Goal: Task Accomplishment & Management: Complete application form

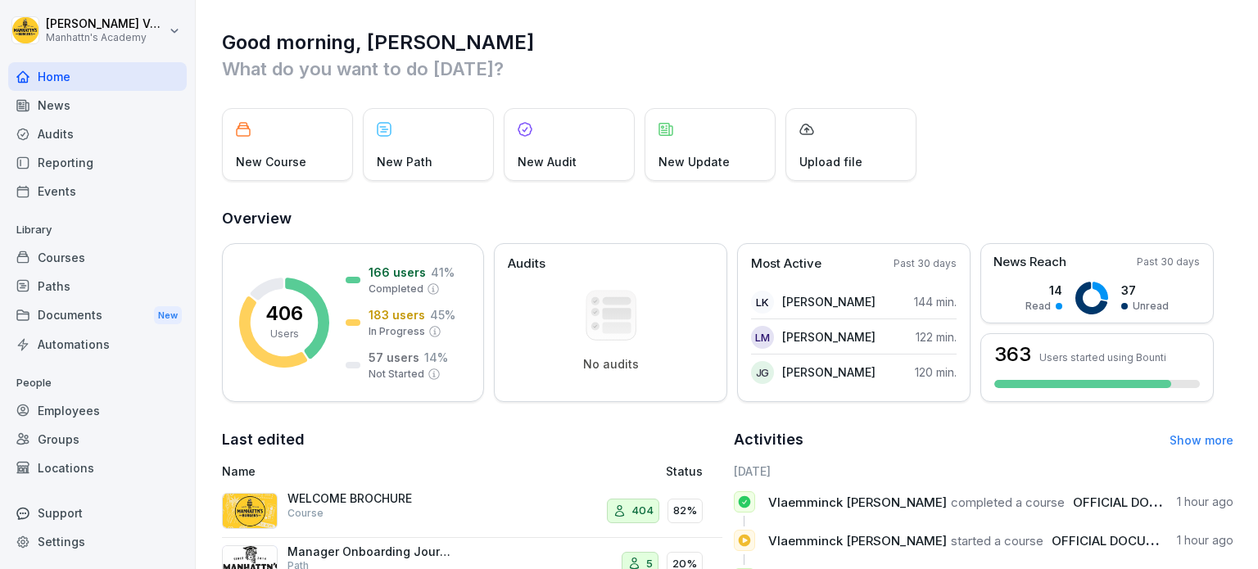
click at [52, 399] on div "Employees" at bounding box center [97, 411] width 179 height 29
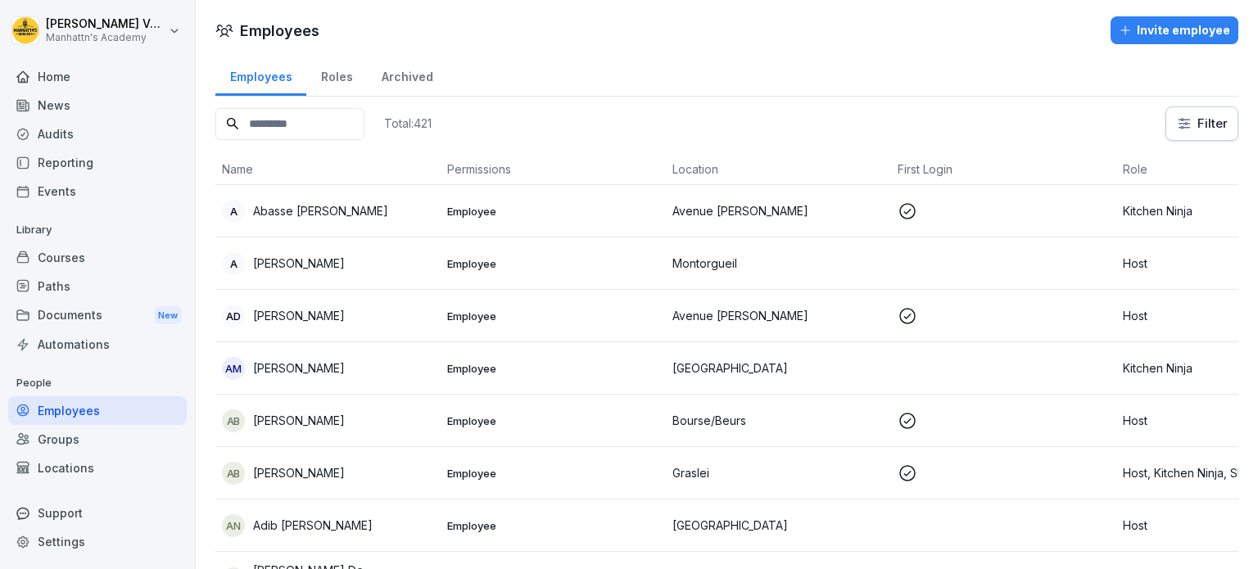
click at [334, 71] on div "Roles" at bounding box center [336, 75] width 61 height 42
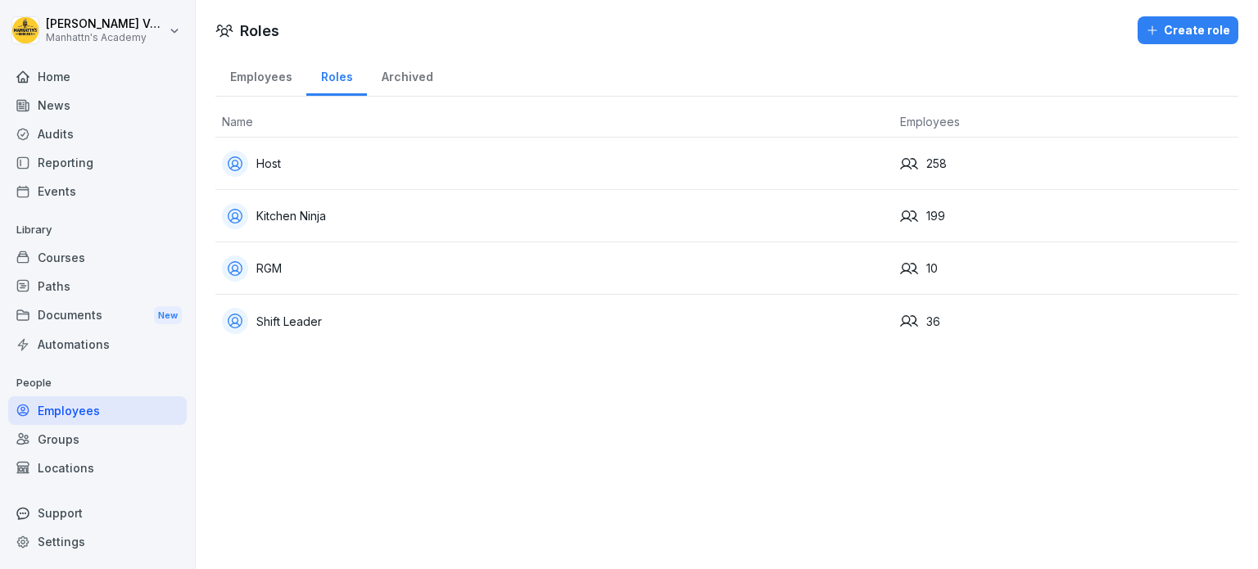
click at [285, 75] on div "Employees" at bounding box center [260, 75] width 91 height 42
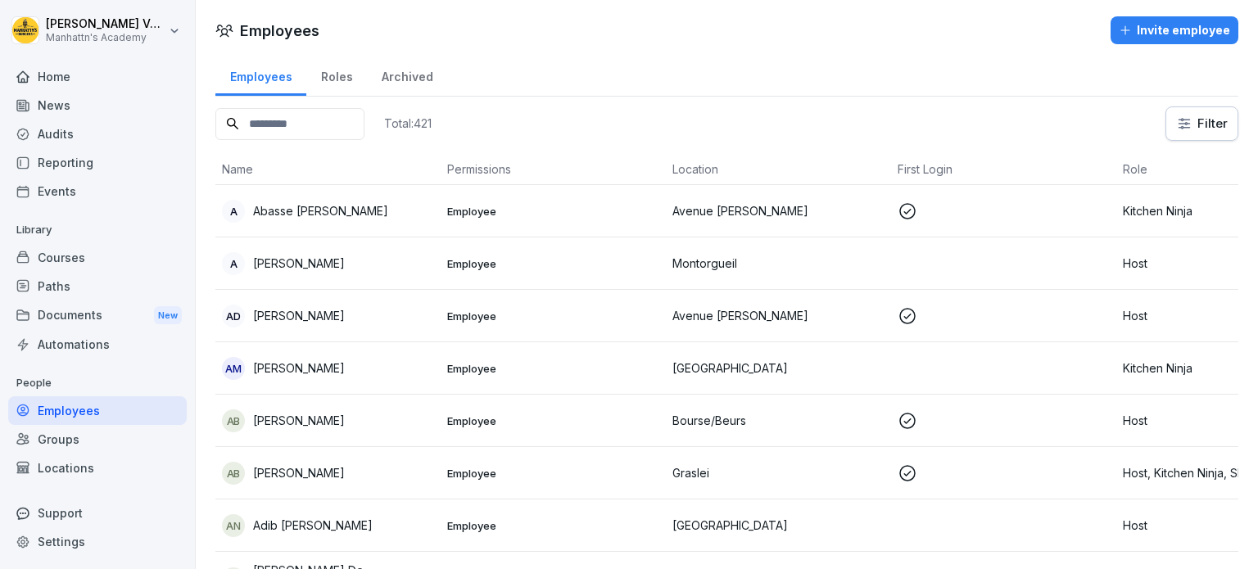
click at [99, 435] on div "Groups" at bounding box center [97, 439] width 179 height 29
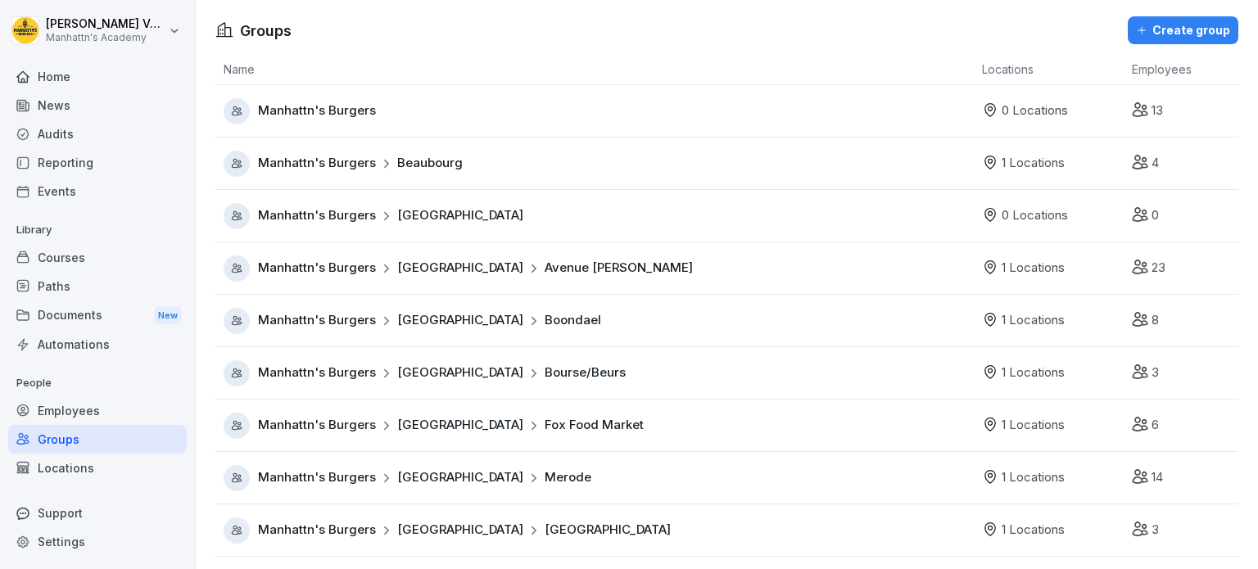
click at [84, 475] on div "Locations" at bounding box center [97, 468] width 179 height 29
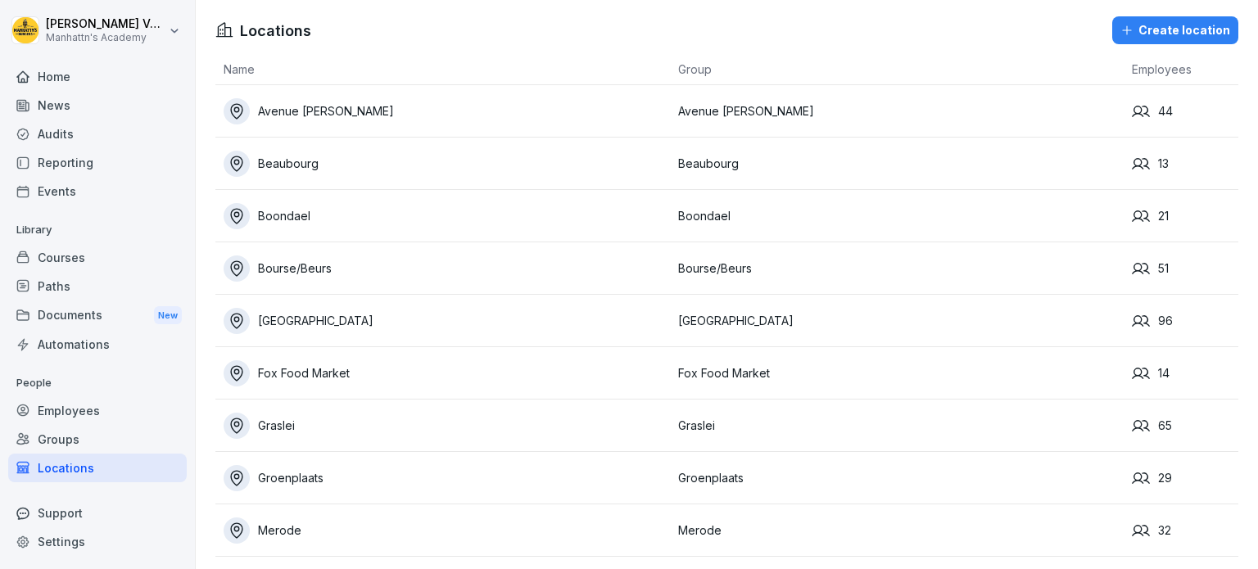
click at [405, 116] on div "Avenue [PERSON_NAME]" at bounding box center [447, 111] width 447 height 26
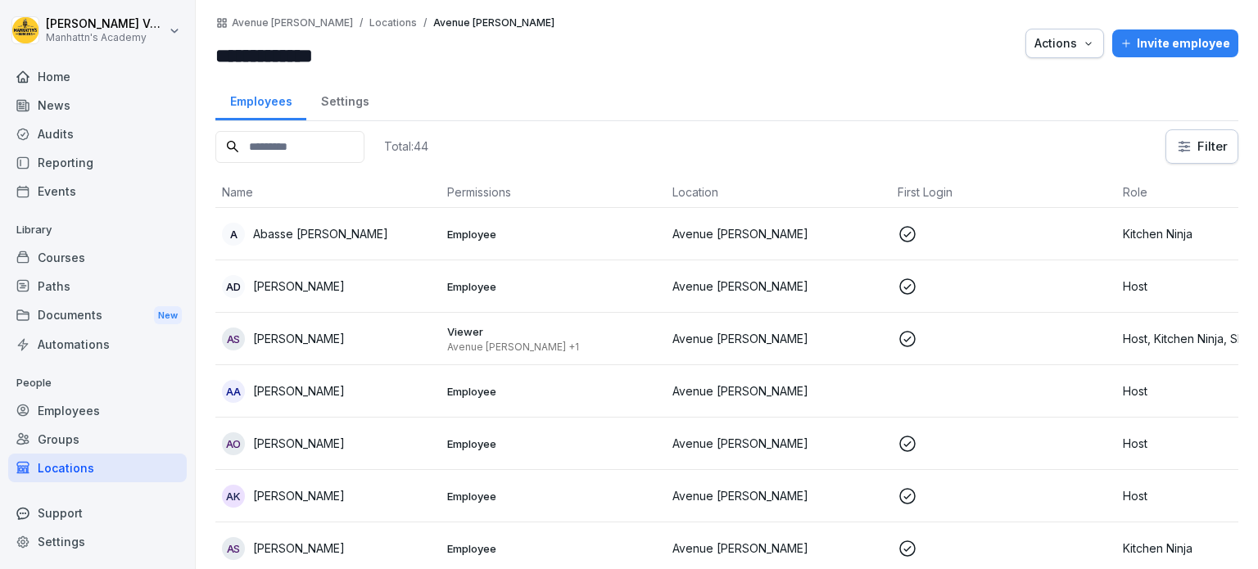
click at [338, 102] on div "Settings" at bounding box center [344, 100] width 77 height 42
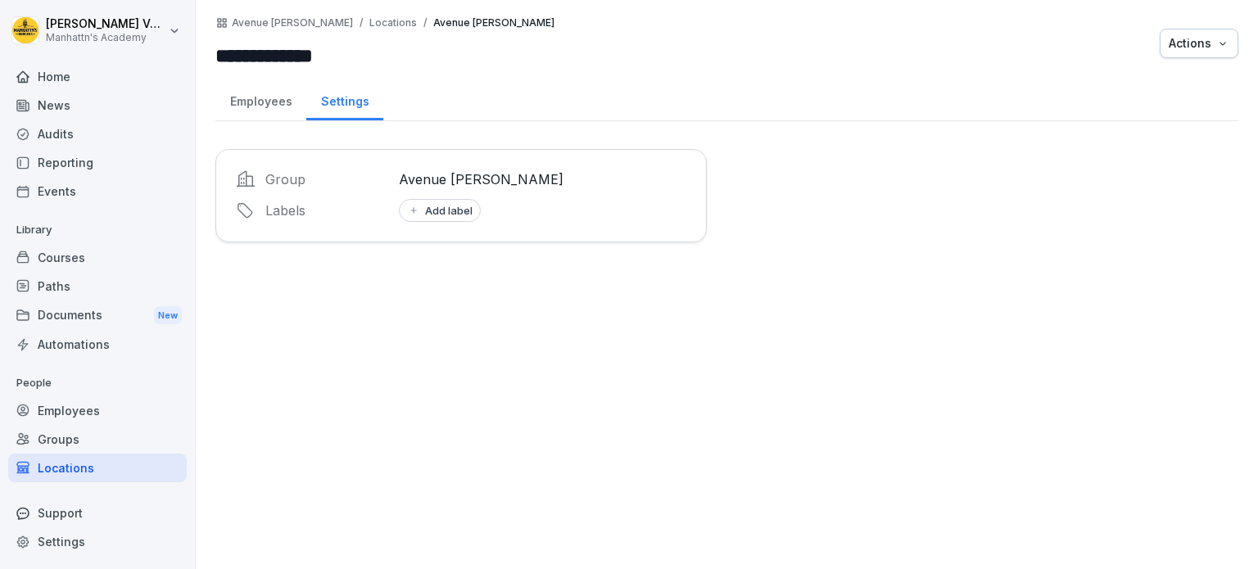
click at [79, 417] on div "Employees" at bounding box center [97, 411] width 179 height 29
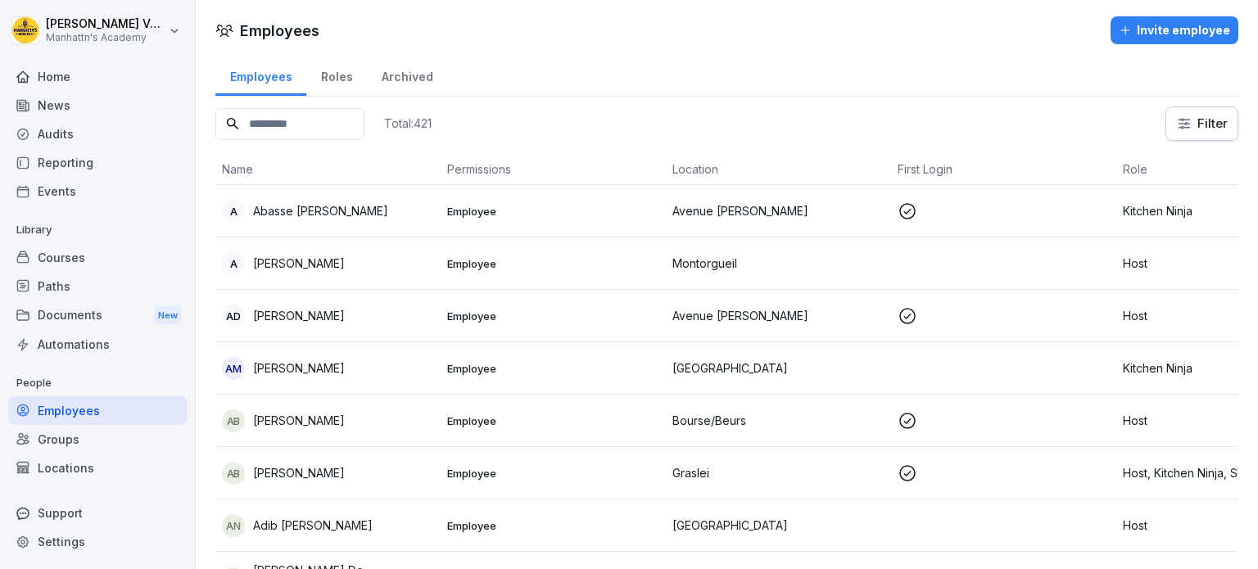
click at [265, 127] on input at bounding box center [289, 124] width 149 height 32
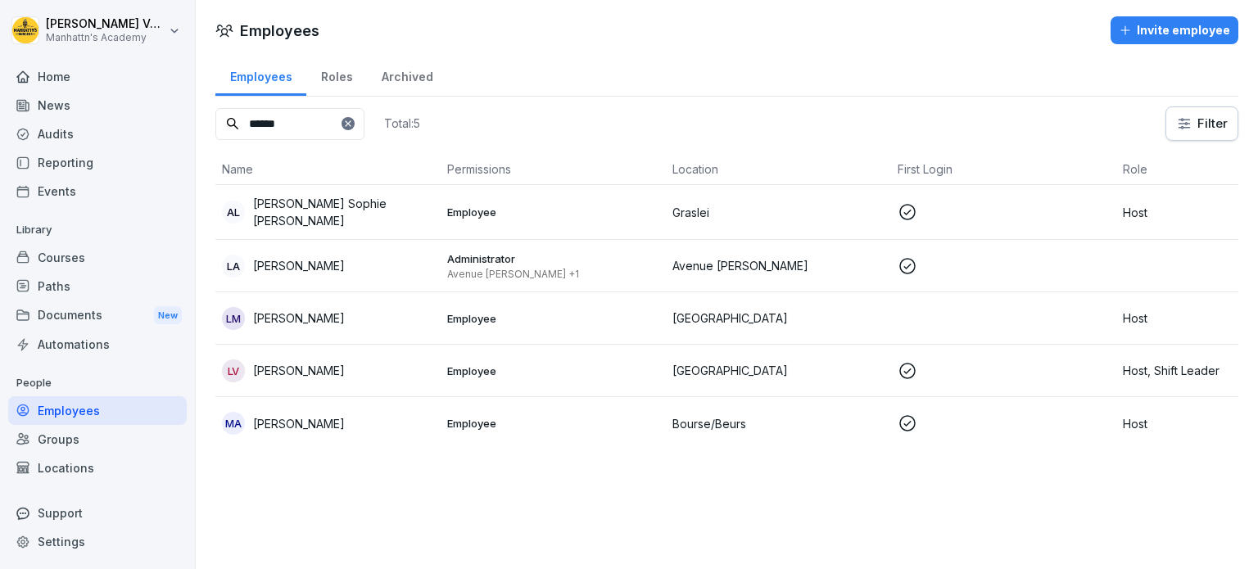
click at [610, 260] on p "Administrator" at bounding box center [553, 259] width 212 height 15
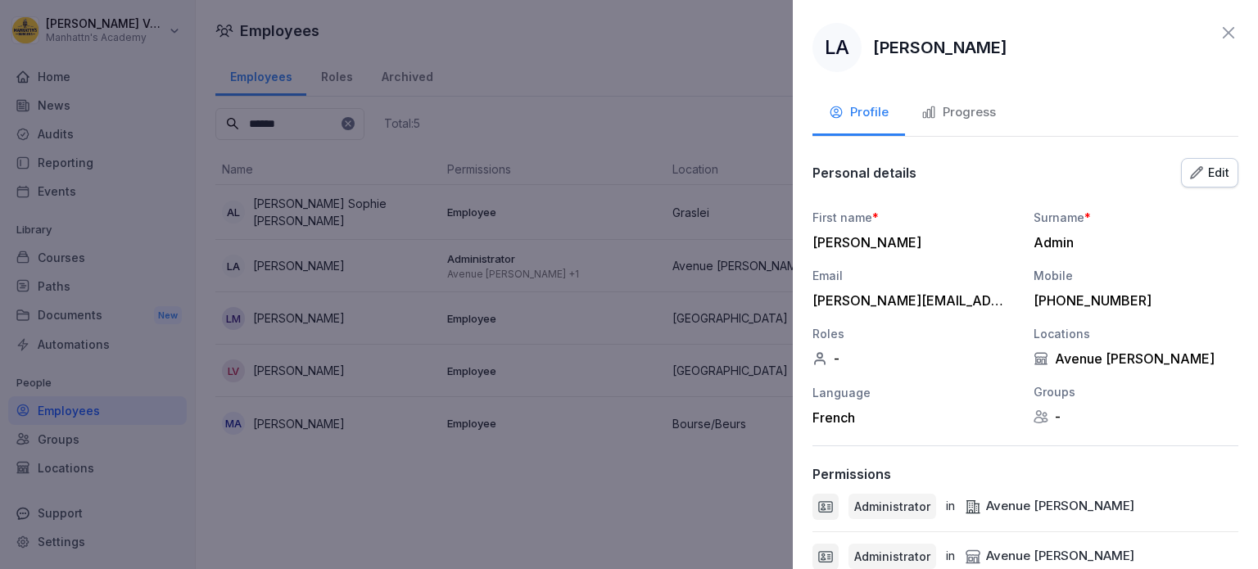
click at [100, 177] on div at bounding box center [629, 284] width 1258 height 569
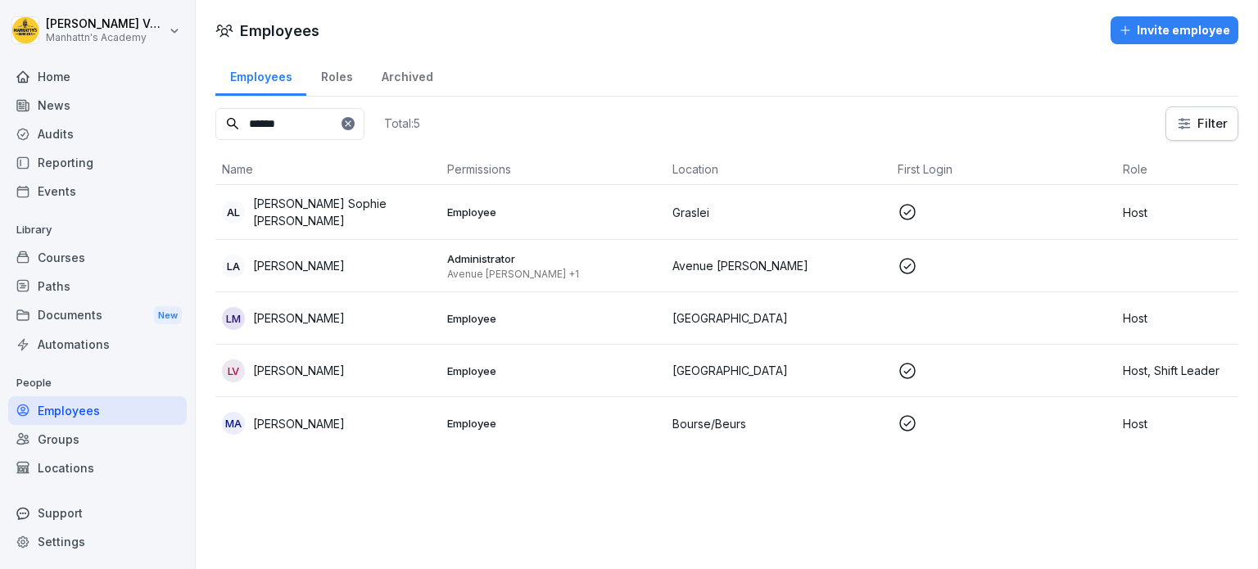
drag, startPoint x: 294, startPoint y: 119, endPoint x: 184, endPoint y: 102, distance: 111.0
click at [184, 102] on div "[PERSON_NAME]'s Academy Home News Audits Reporting Events Library Courses Paths…" at bounding box center [629, 284] width 1258 height 569
type input "*"
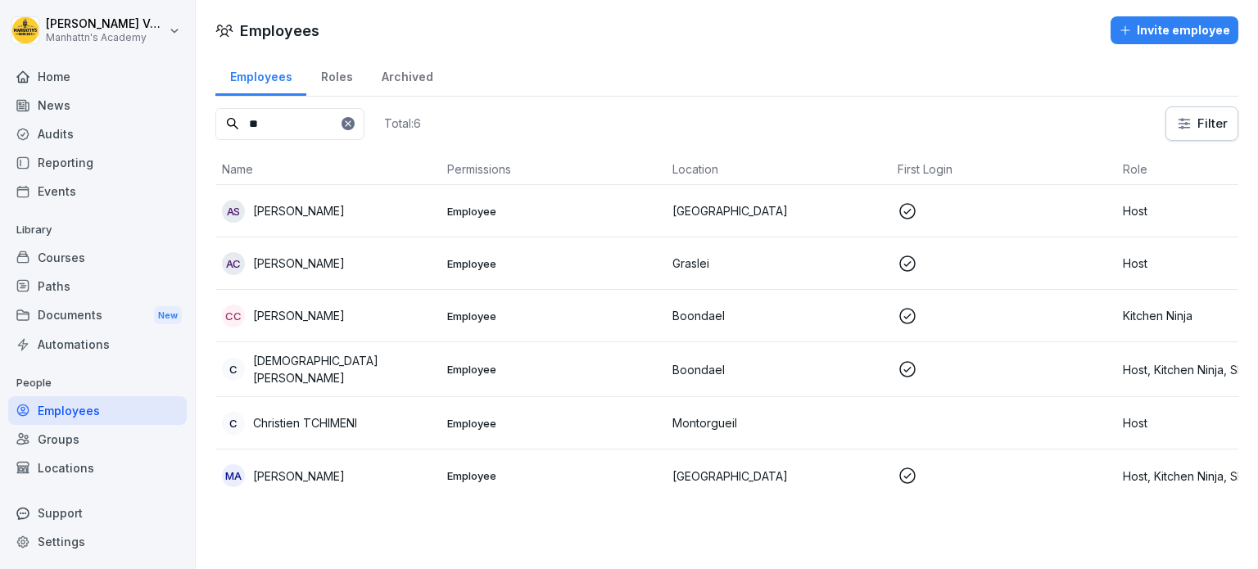
type input "**"
click at [1190, 29] on div "Invite employee" at bounding box center [1174, 30] width 111 height 18
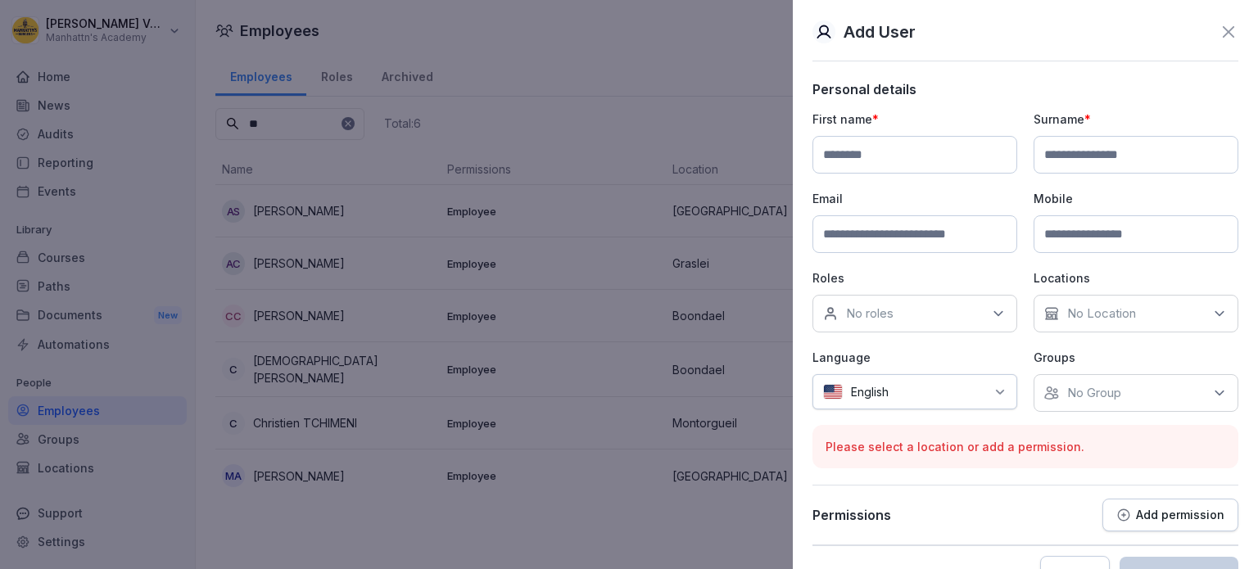
click at [891, 155] on input at bounding box center [915, 155] width 205 height 38
type input "**"
type input "**********"
click at [854, 234] on input at bounding box center [915, 234] width 205 height 38
type input "**********"
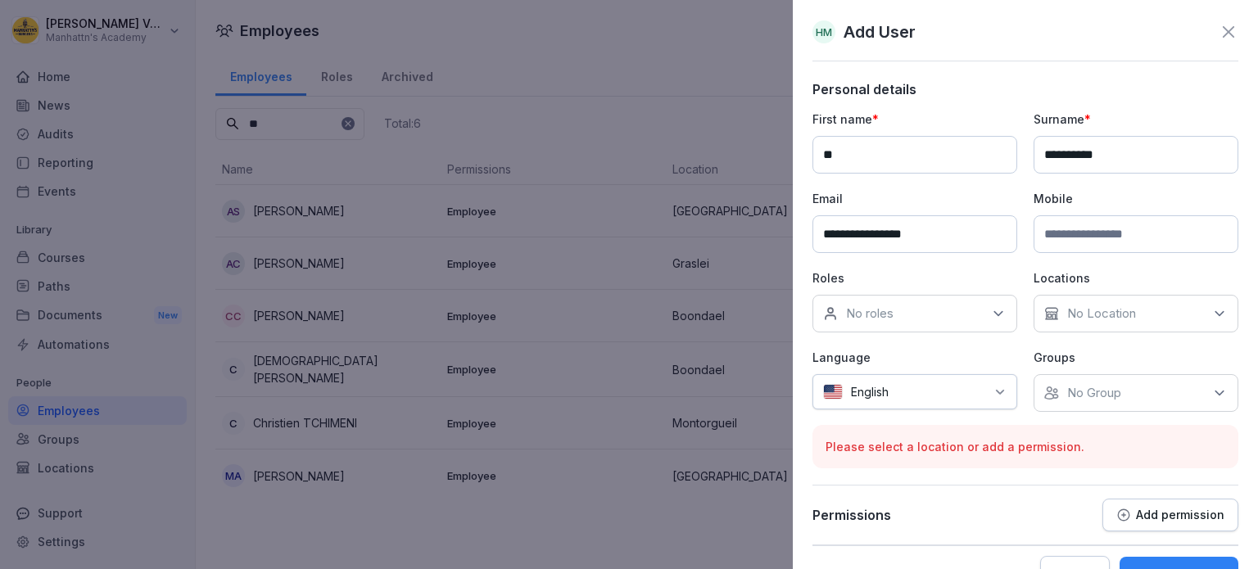
click at [902, 304] on div "No roles" at bounding box center [915, 314] width 205 height 38
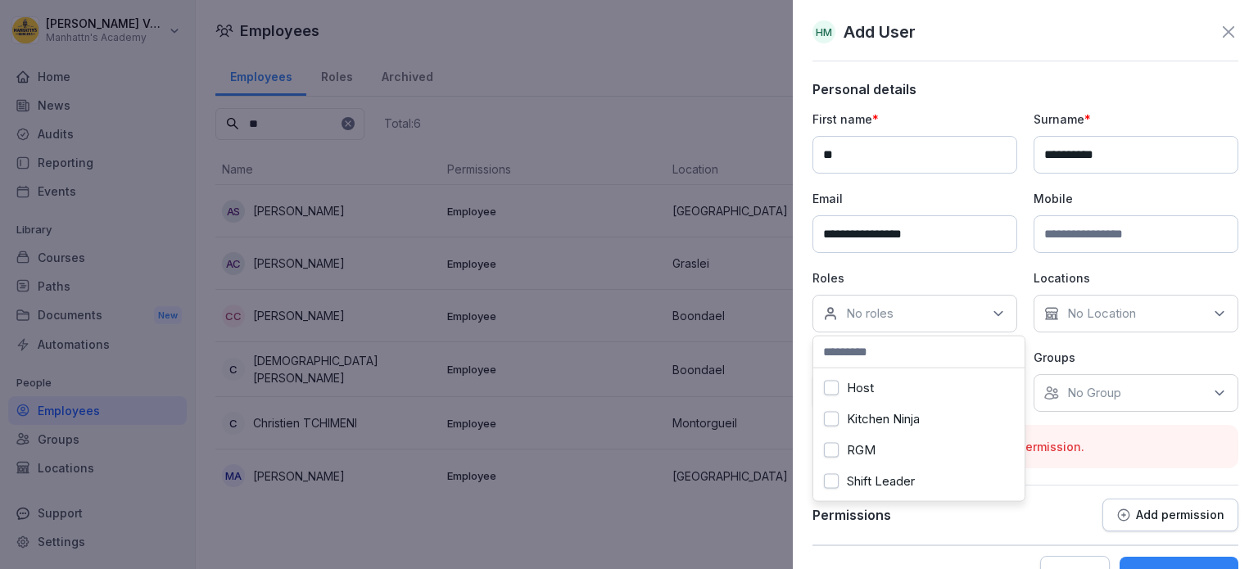
click at [827, 396] on div "Host" at bounding box center [919, 388] width 203 height 31
click at [832, 429] on div "Kitchen Ninja" at bounding box center [919, 419] width 203 height 31
click at [832, 451] on button "RGM" at bounding box center [831, 450] width 15 height 15
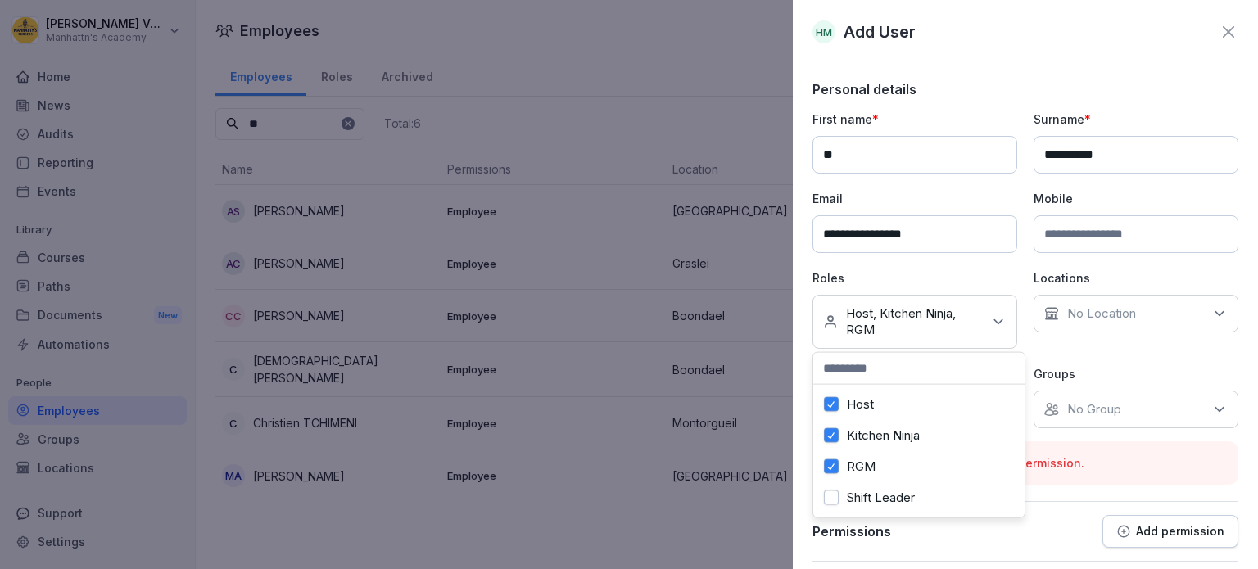
click at [832, 483] on div "Shift Leader" at bounding box center [919, 498] width 203 height 31
click at [1082, 313] on p "No Location" at bounding box center [1102, 314] width 69 height 16
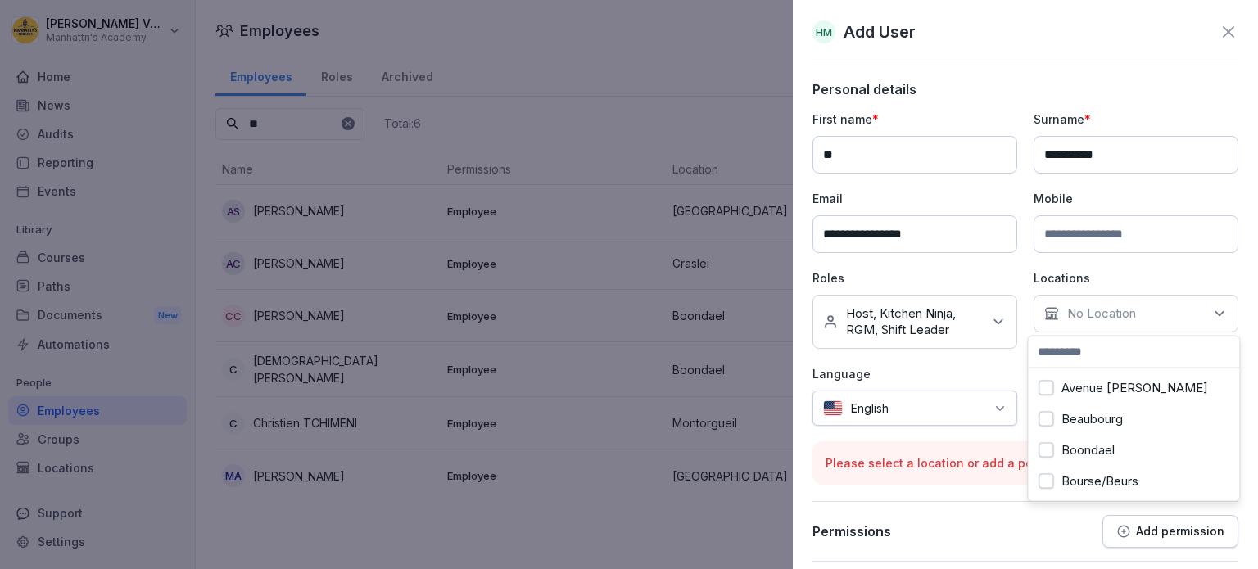
click at [1043, 392] on button "Avenue [PERSON_NAME]" at bounding box center [1046, 388] width 15 height 15
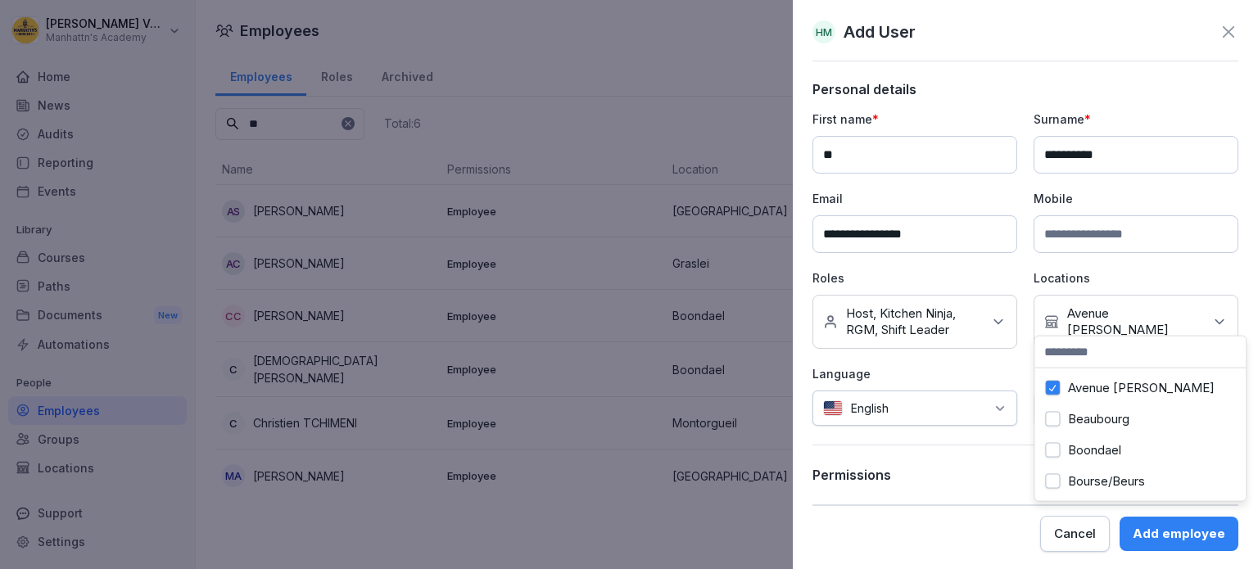
click at [1045, 422] on button "Beaubourg" at bounding box center [1052, 419] width 15 height 15
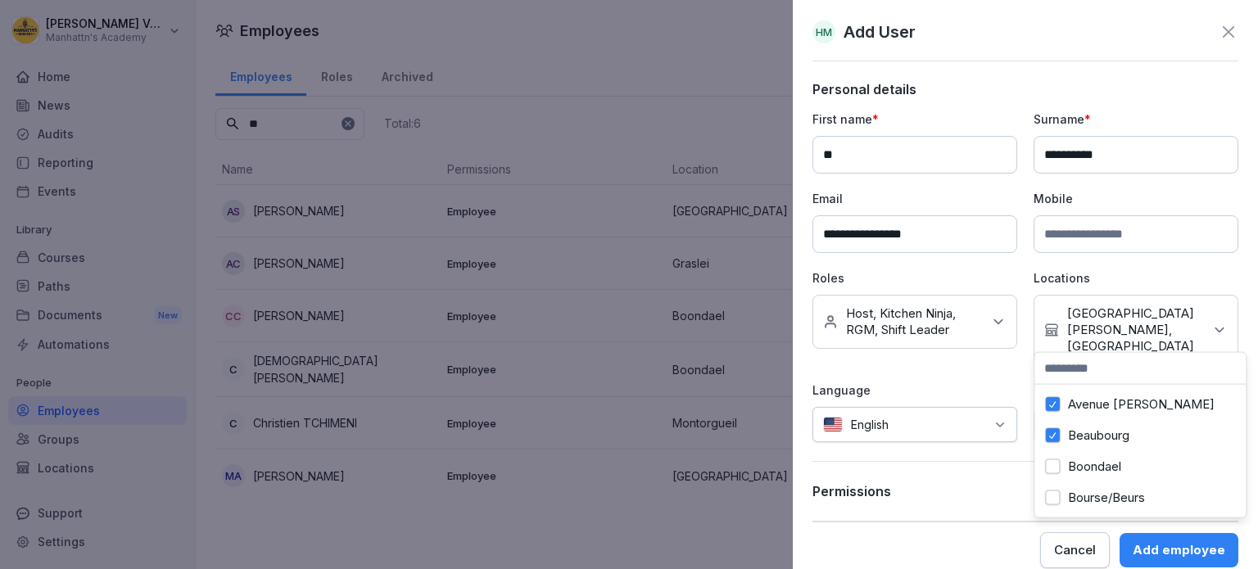
click at [1059, 464] on button "Boondael" at bounding box center [1052, 467] width 15 height 15
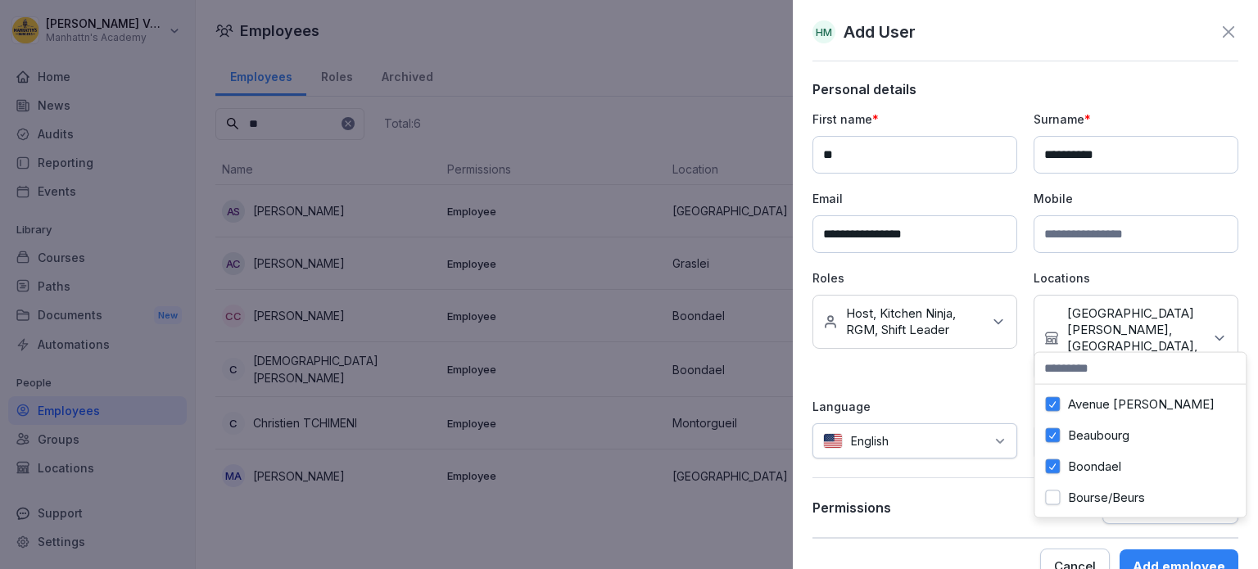
click at [1049, 500] on button "Bourse/Beurs" at bounding box center [1052, 498] width 15 height 15
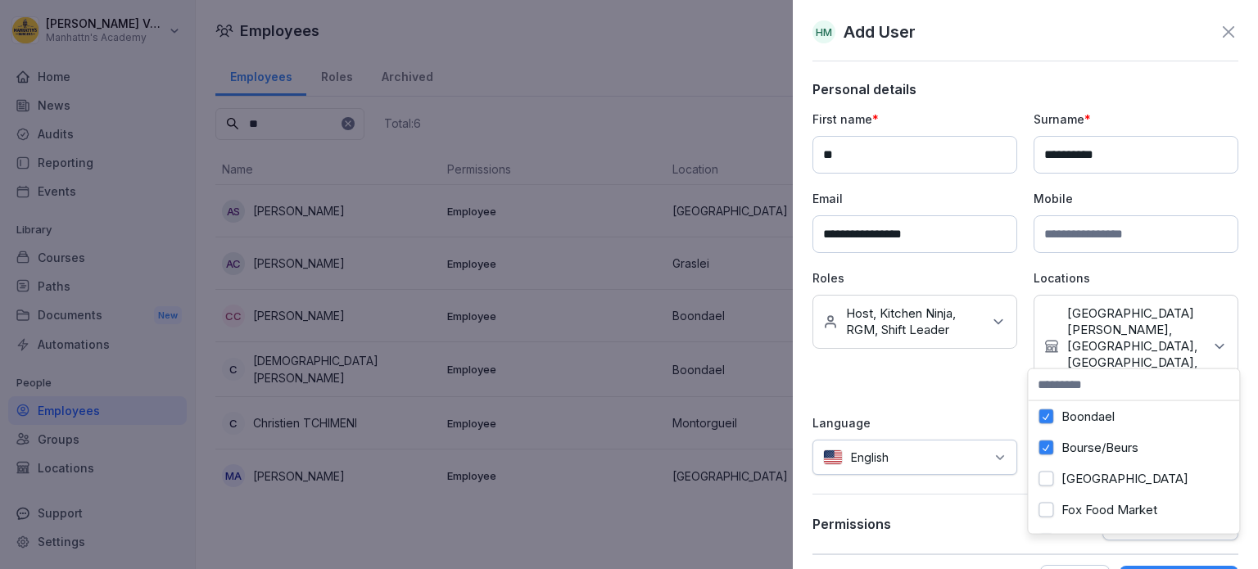
scroll to position [66, 0]
drag, startPoint x: 1051, startPoint y: 490, endPoint x: 1049, endPoint y: 510, distance: 20.6
click at [1051, 491] on div "[GEOGRAPHIC_DATA]" at bounding box center [1133, 480] width 203 height 31
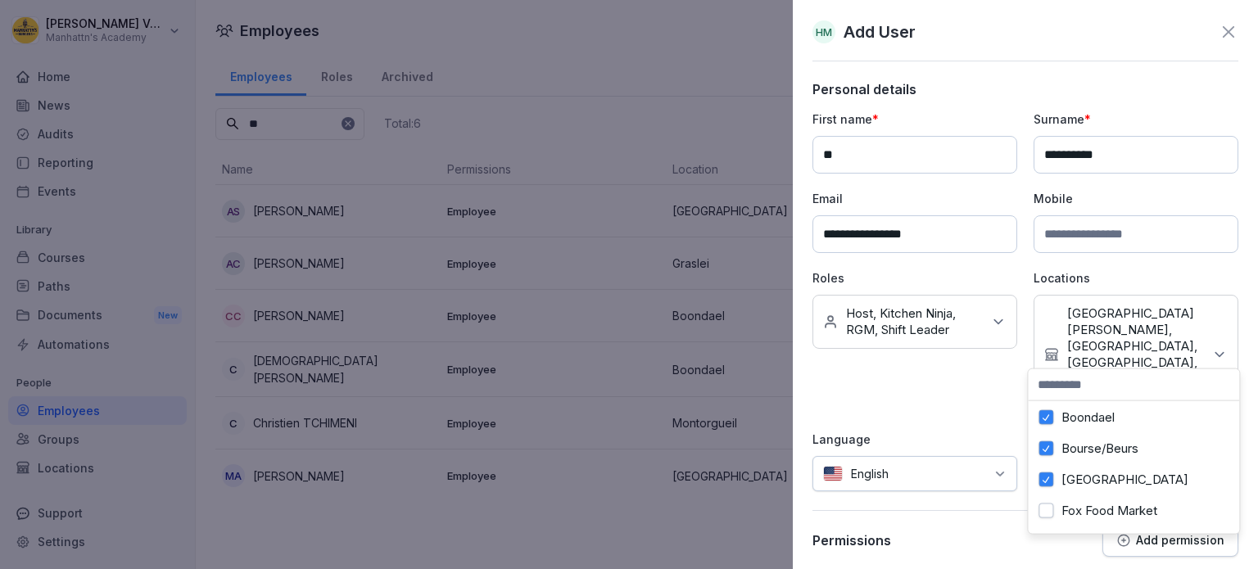
click at [1042, 519] on div "Fox Food Market" at bounding box center [1133, 511] width 203 height 31
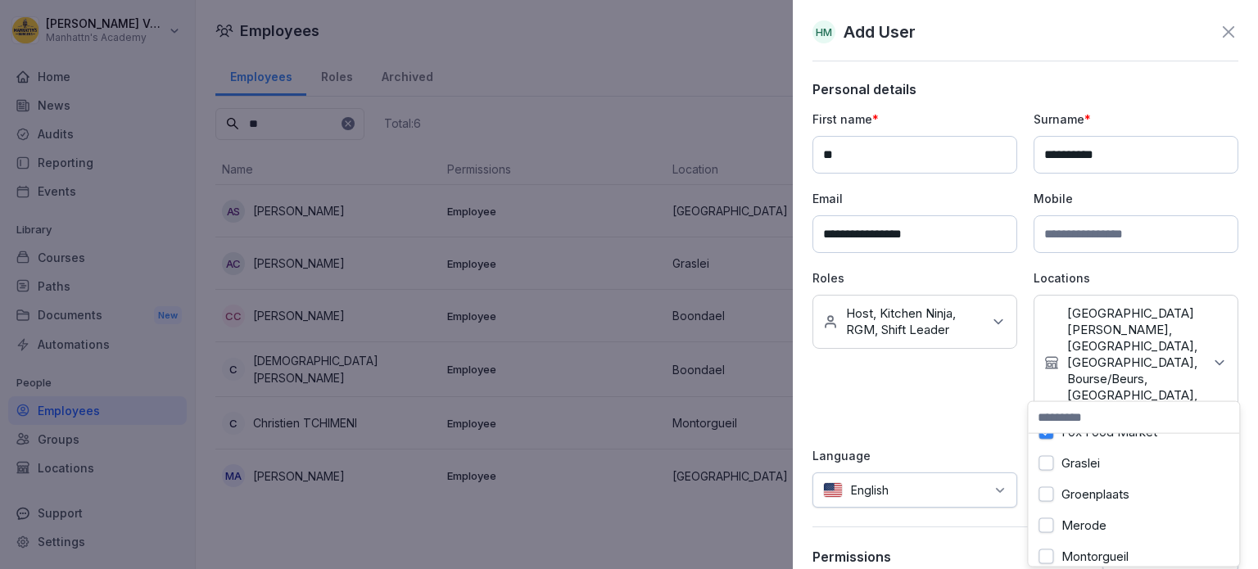
scroll to position [229, 0]
click at [1054, 443] on div "Groenplaats" at bounding box center [1133, 453] width 203 height 31
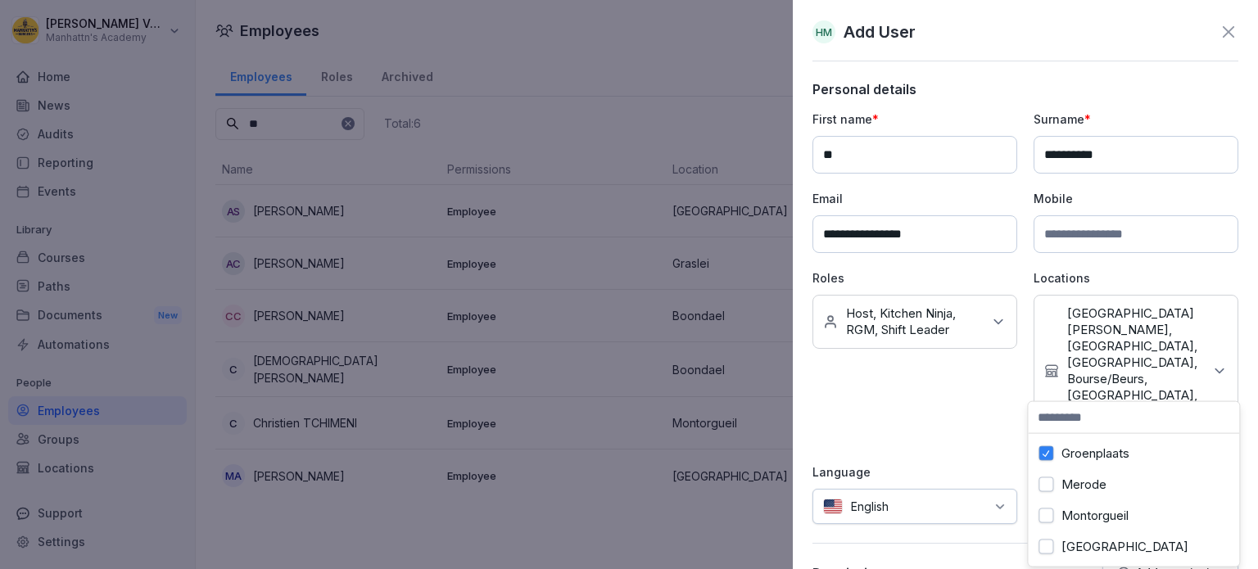
click at [1049, 478] on button "Merode" at bounding box center [1046, 485] width 15 height 15
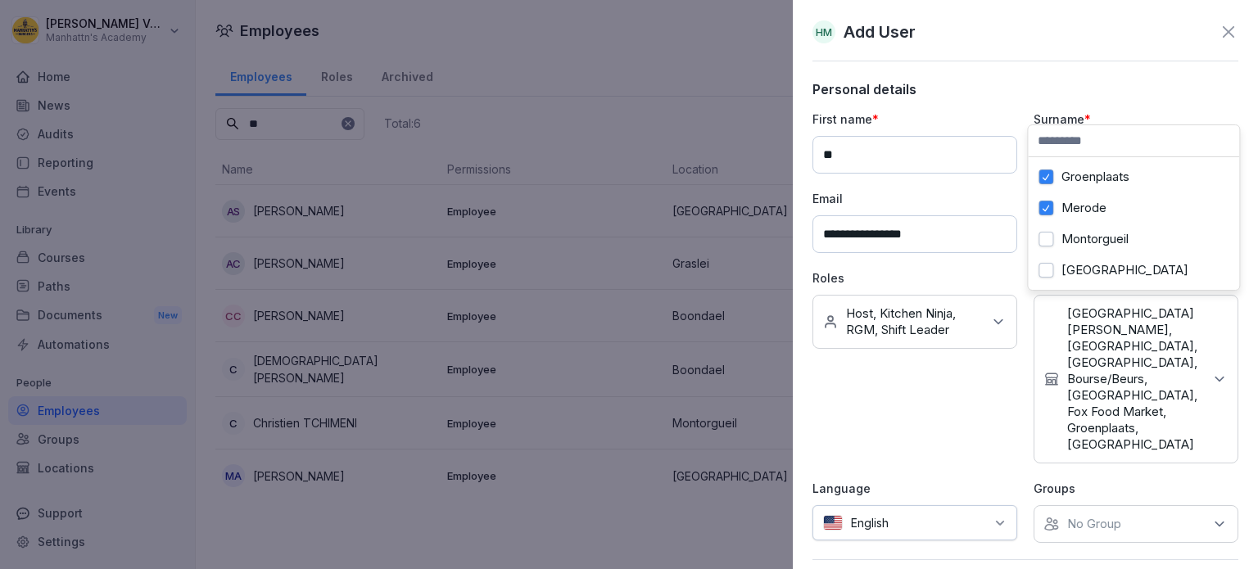
click at [1047, 263] on button "[GEOGRAPHIC_DATA]" at bounding box center [1046, 270] width 15 height 15
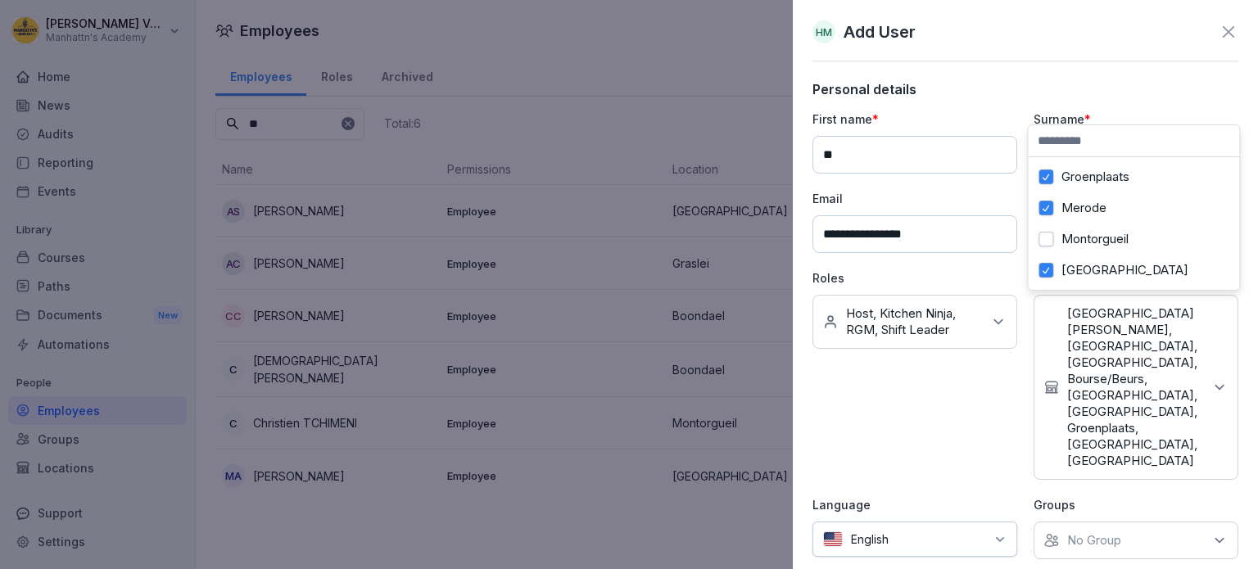
click at [1054, 224] on div "Montorgueil" at bounding box center [1133, 239] width 203 height 31
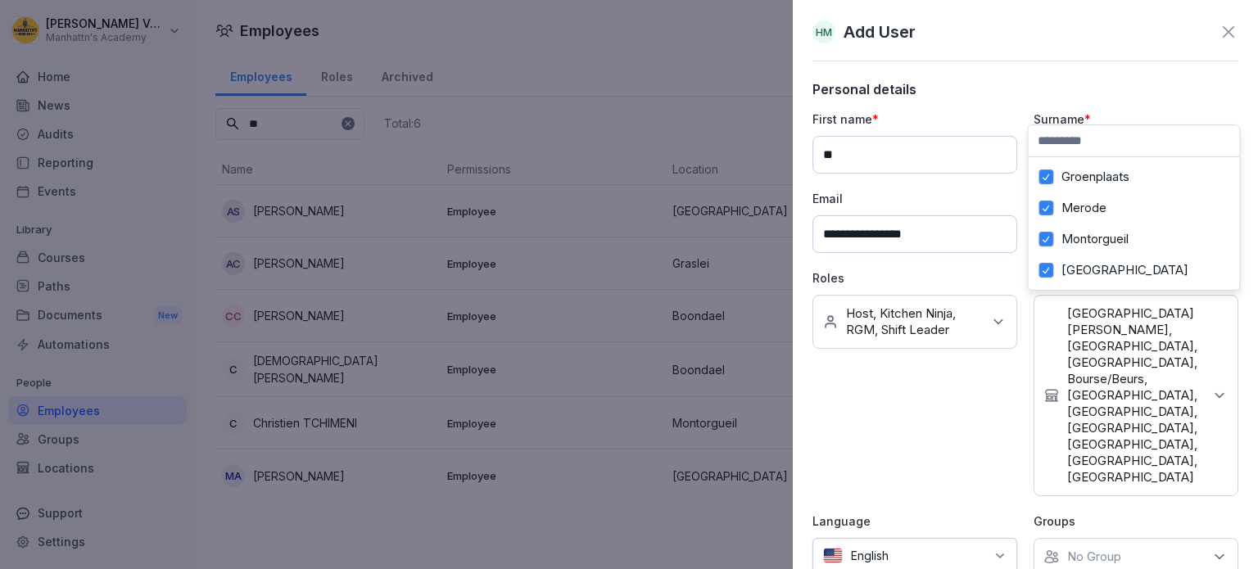
click at [981, 375] on div "Roles No roles Host, Kitchen Ninja, RGM, Shift Leader" at bounding box center [915, 383] width 205 height 227
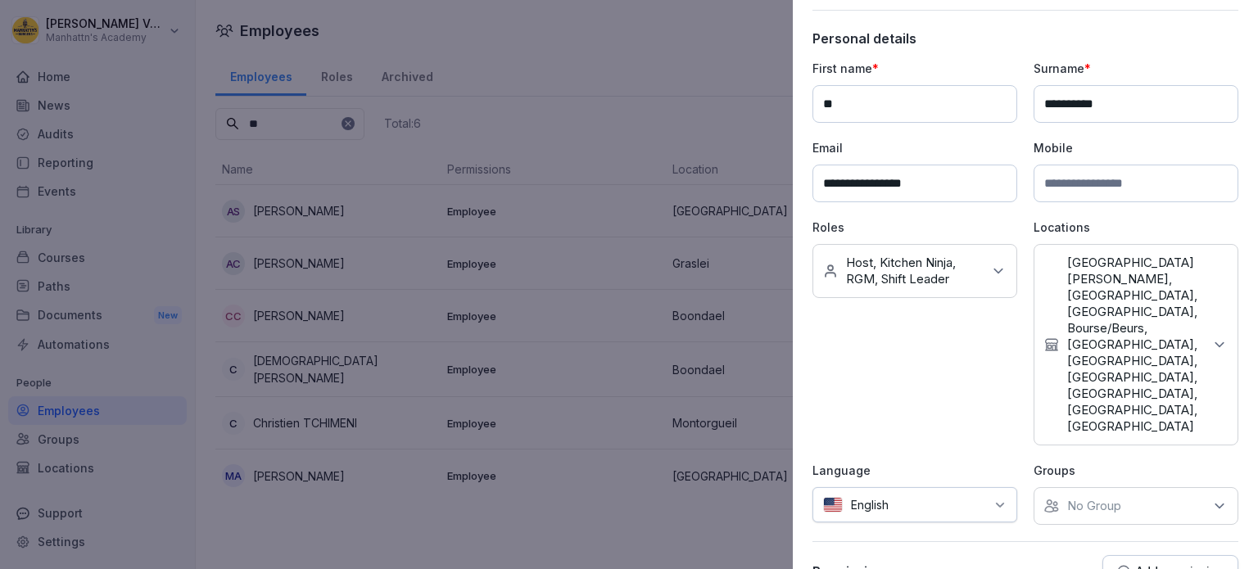
scroll to position [82, 0]
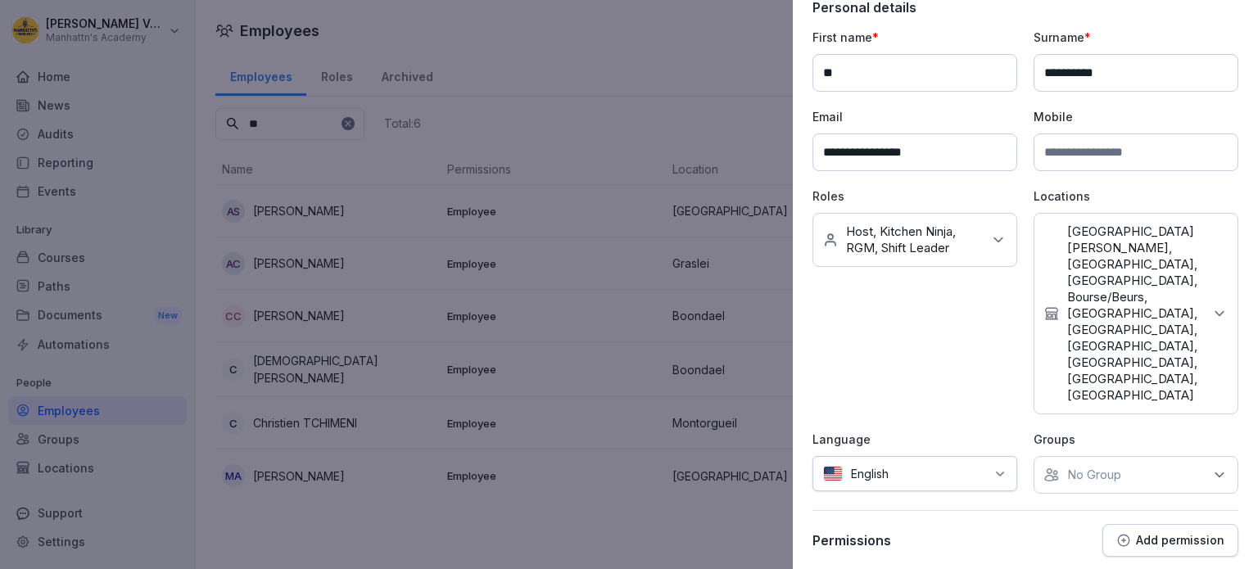
click at [1095, 467] on p "No Group" at bounding box center [1095, 475] width 54 height 16
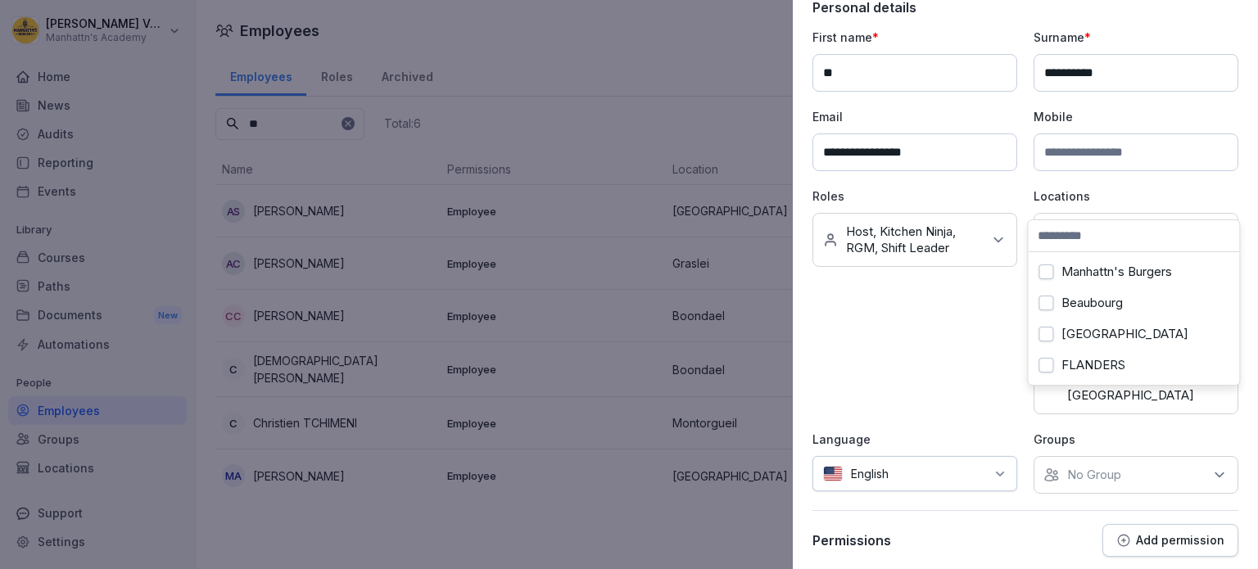
click at [1045, 271] on button "Manhattn's Burgers" at bounding box center [1046, 272] width 15 height 15
drag, startPoint x: 1045, startPoint y: 303, endPoint x: 1047, endPoint y: 326, distance: 23.0
click at [1045, 304] on button "Beaubourg" at bounding box center [1046, 303] width 15 height 15
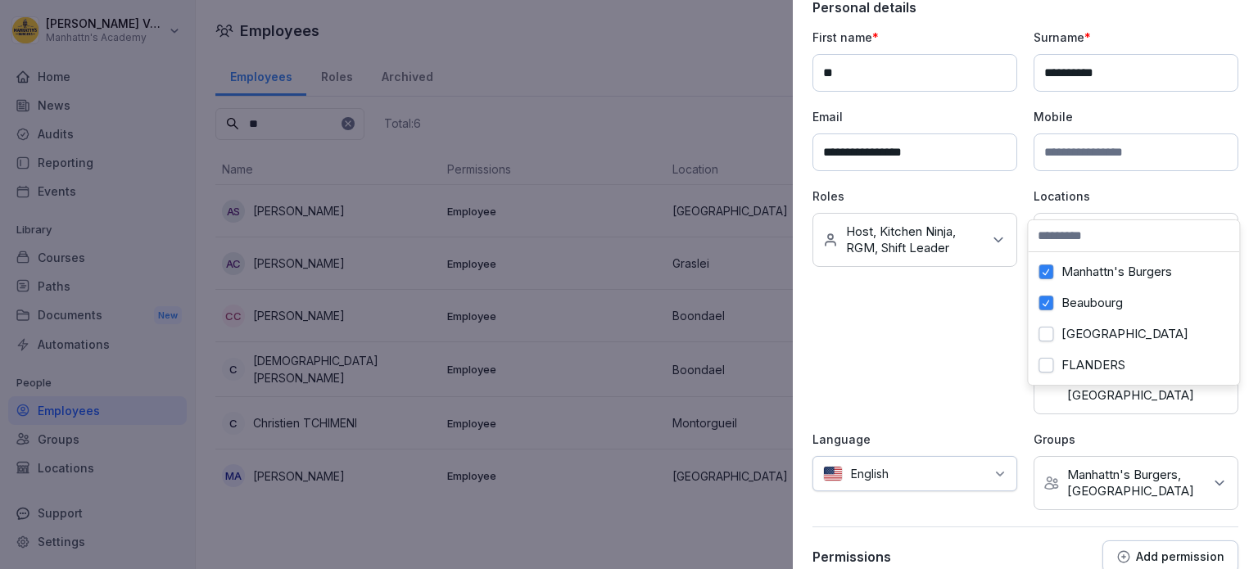
click at [1047, 329] on button "[GEOGRAPHIC_DATA]" at bounding box center [1046, 334] width 15 height 15
click at [1044, 360] on button "FLANDERS" at bounding box center [1046, 365] width 15 height 15
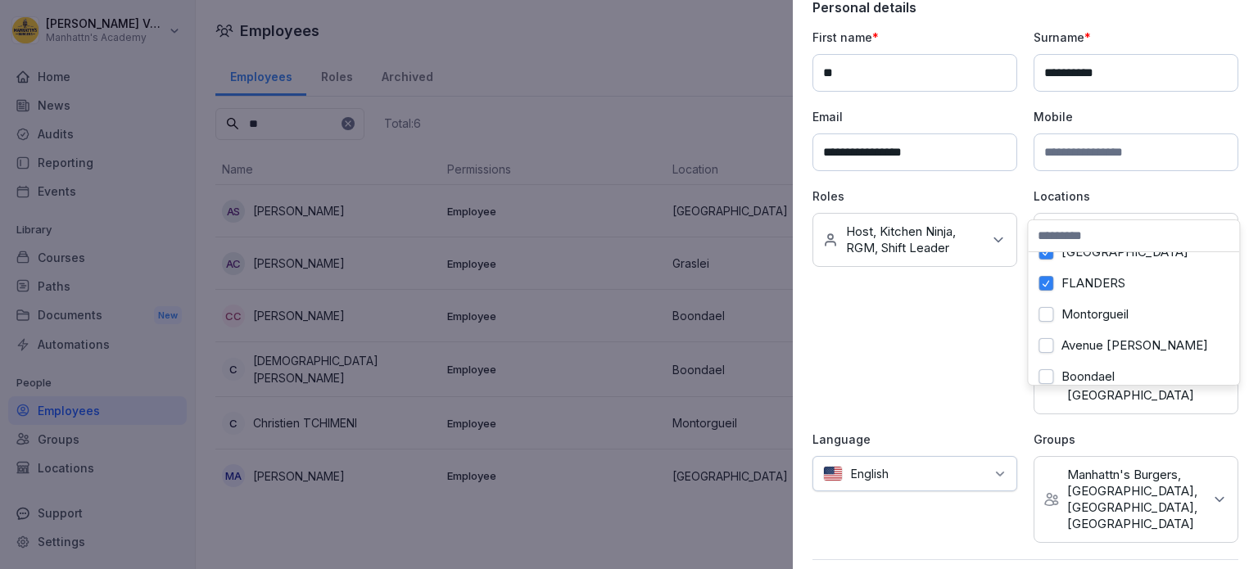
click at [1047, 320] on button "Montorgueil" at bounding box center [1046, 314] width 15 height 15
click at [1049, 341] on button "Avenue [PERSON_NAME]" at bounding box center [1046, 345] width 15 height 15
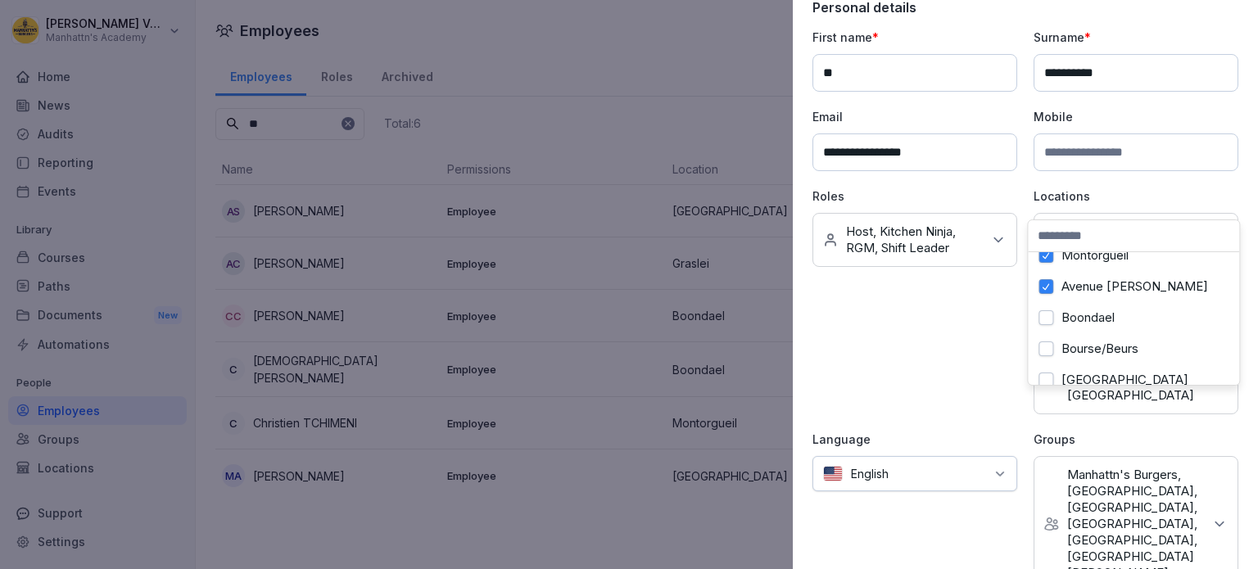
scroll to position [164, 0]
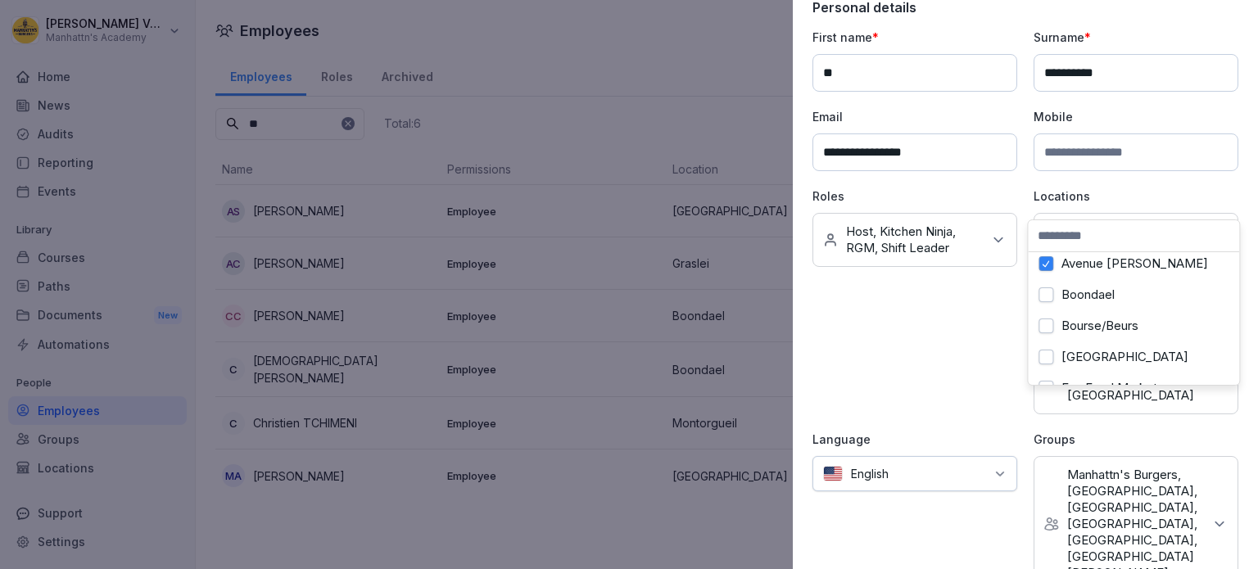
click at [1050, 294] on button "Boondael" at bounding box center [1046, 295] width 15 height 15
click at [1045, 324] on button "Bourse/Beurs" at bounding box center [1046, 326] width 15 height 15
click at [1050, 354] on button "[GEOGRAPHIC_DATA]" at bounding box center [1046, 357] width 15 height 15
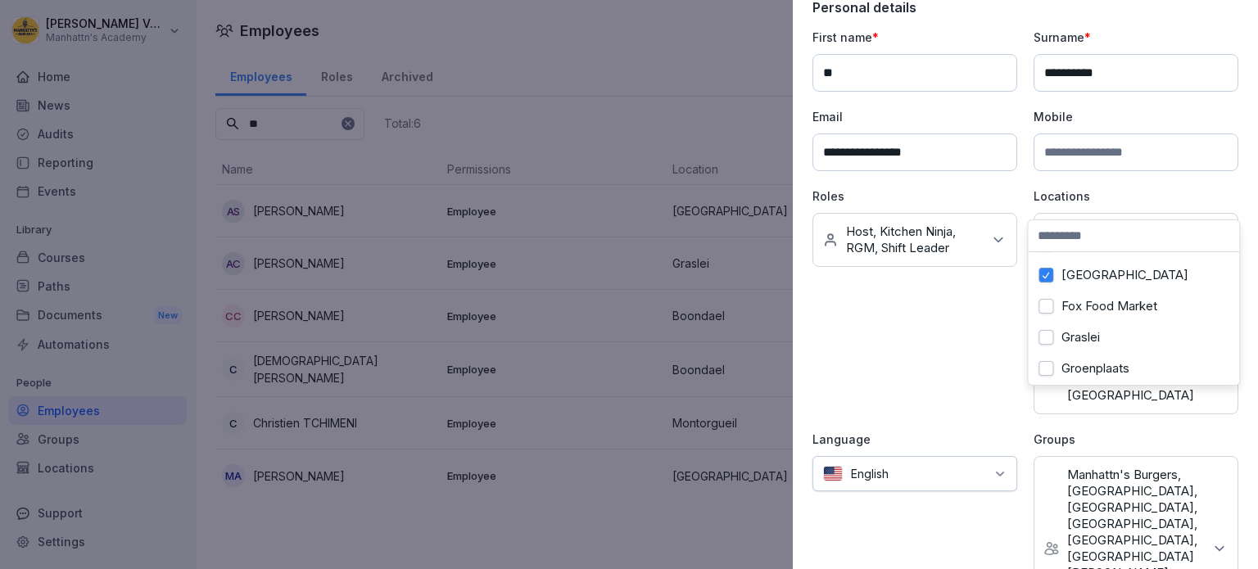
click at [1050, 307] on button "Fox Food Market" at bounding box center [1046, 306] width 15 height 15
click at [1047, 332] on button "Graslei" at bounding box center [1046, 337] width 15 height 15
click at [1050, 362] on button "Groenplaats" at bounding box center [1046, 368] width 15 height 15
click at [1049, 327] on button "Merode" at bounding box center [1046, 334] width 15 height 15
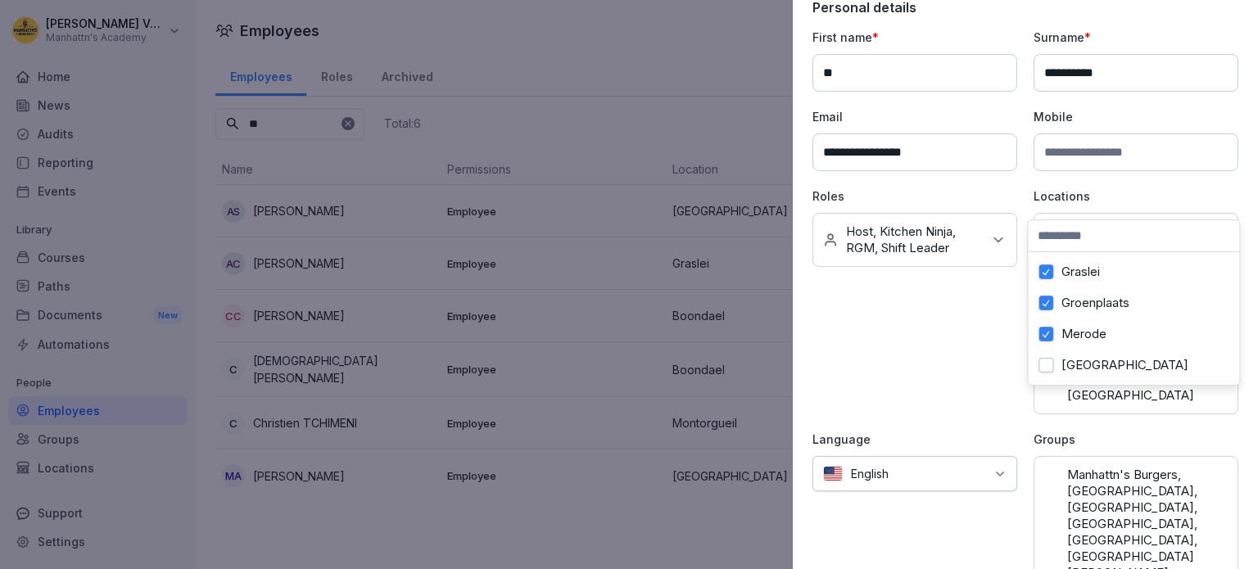
click at [1049, 358] on button "[GEOGRAPHIC_DATA]" at bounding box center [1046, 365] width 15 height 15
click at [926, 327] on div "Roles No roles Host, Kitchen Ninja, RGM, Shift Leader" at bounding box center [915, 301] width 205 height 227
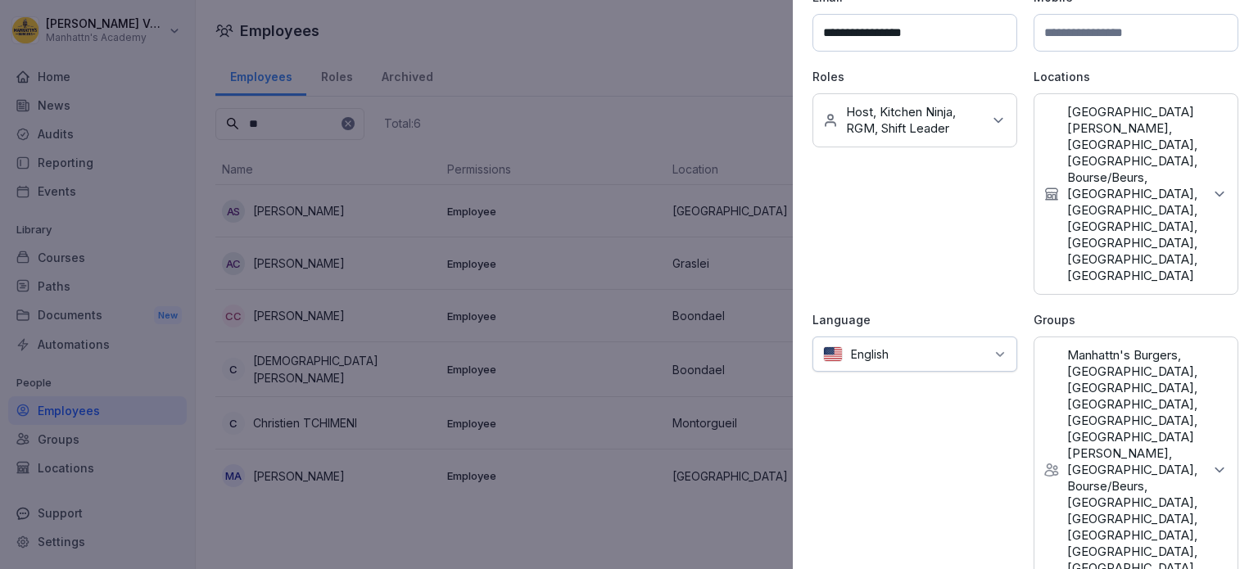
scroll to position [246, 0]
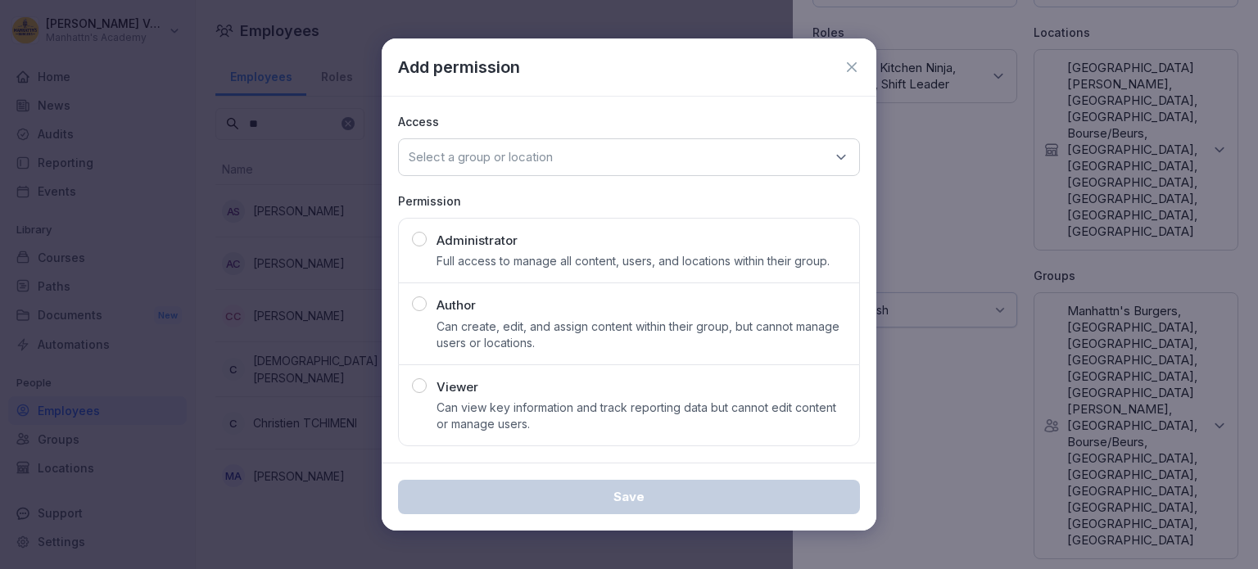
click at [528, 255] on p "Full access to manage all content, users, and locations within their group." at bounding box center [633, 261] width 393 height 16
click at [603, 156] on div "Select a group or location" at bounding box center [629, 157] width 462 height 38
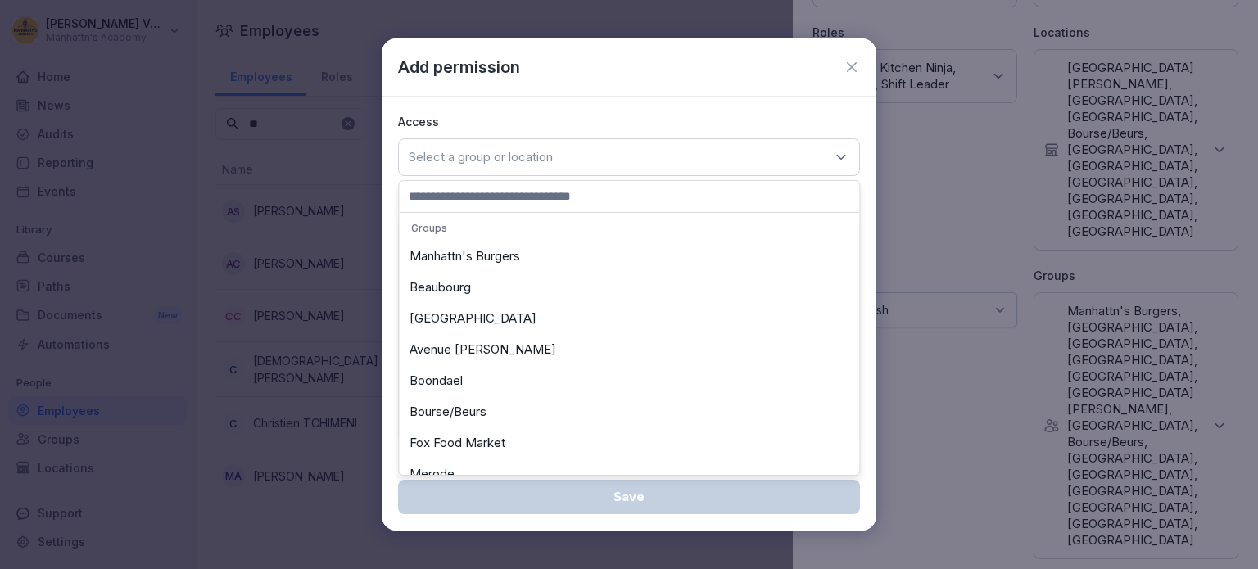
scroll to position [0, 0]
click at [506, 258] on div "Manhattn's Burgers" at bounding box center [629, 258] width 452 height 31
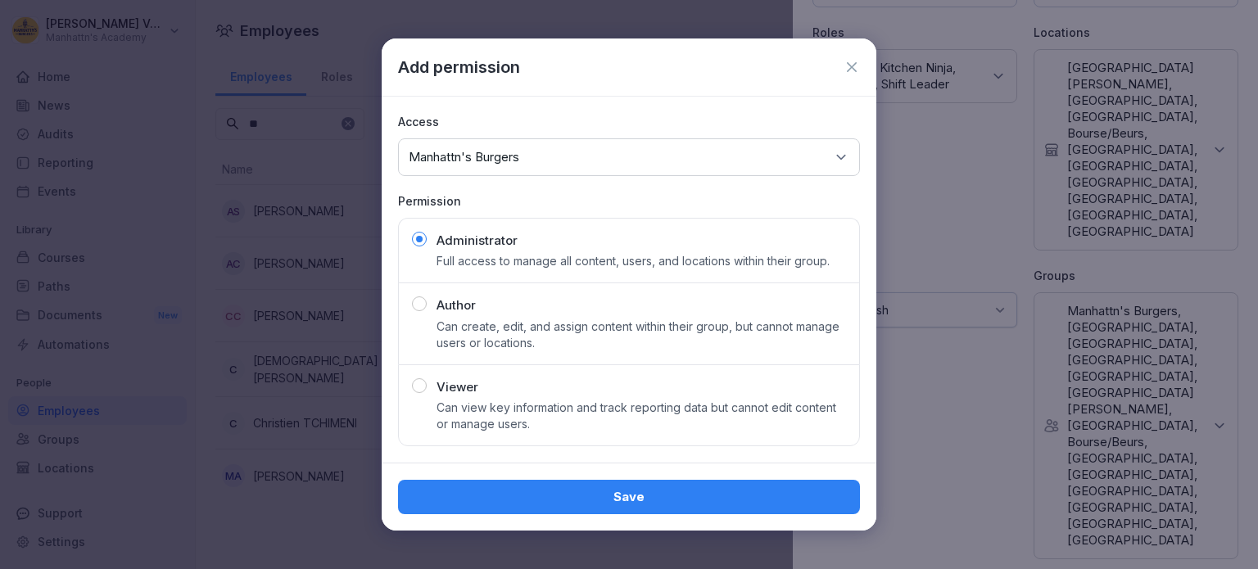
click at [741, 494] on div "Save" at bounding box center [629, 497] width 436 height 18
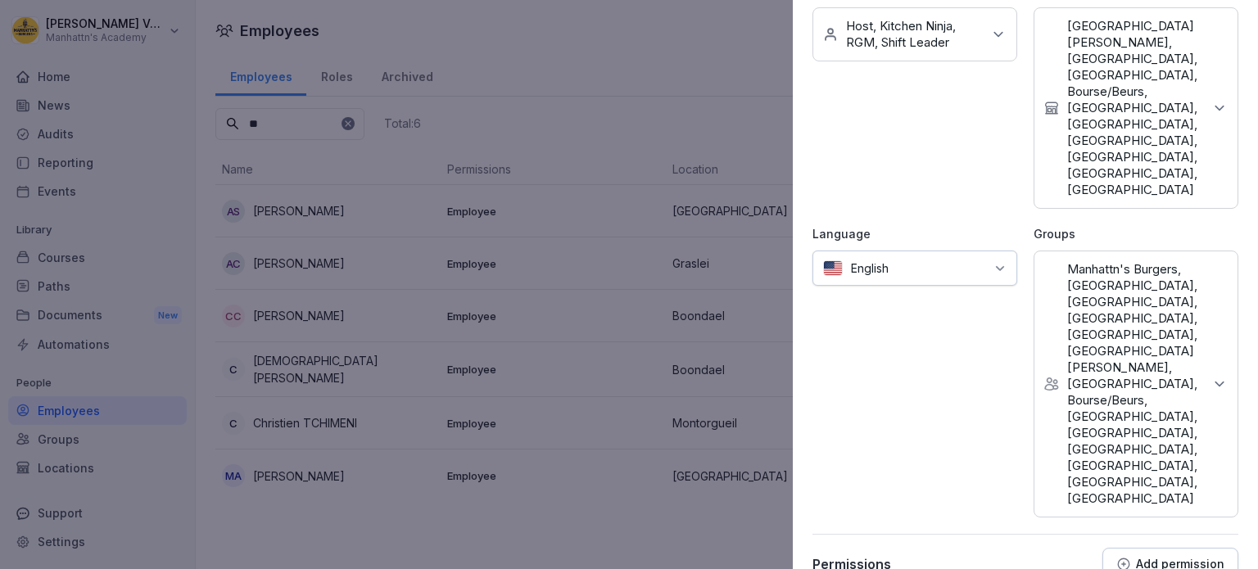
scroll to position [295, 0]
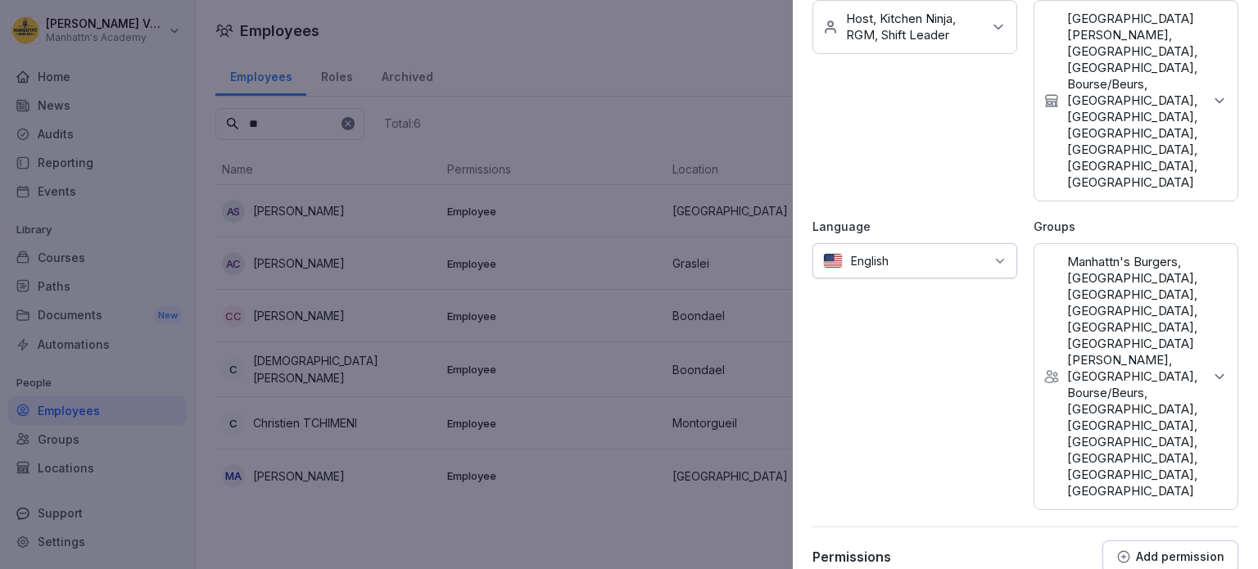
click at [1145, 551] on p "Add permission" at bounding box center [1180, 557] width 88 height 13
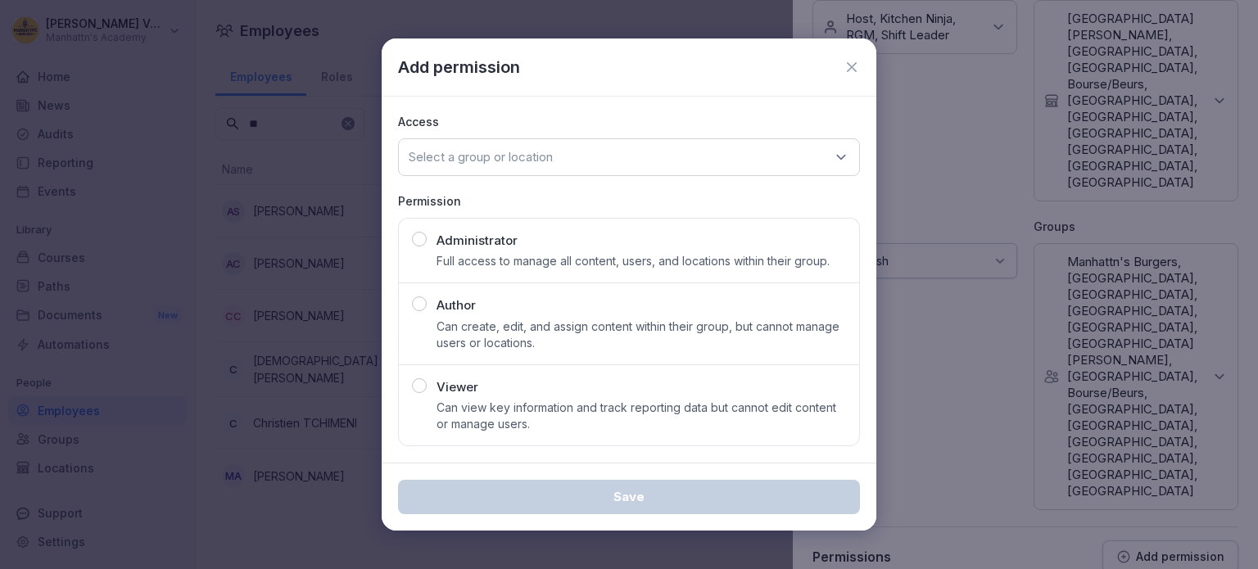
click at [465, 266] on p "Full access to manage all content, users, and locations within their group." at bounding box center [633, 261] width 393 height 16
click at [567, 148] on div "Select a group or location" at bounding box center [629, 157] width 462 height 38
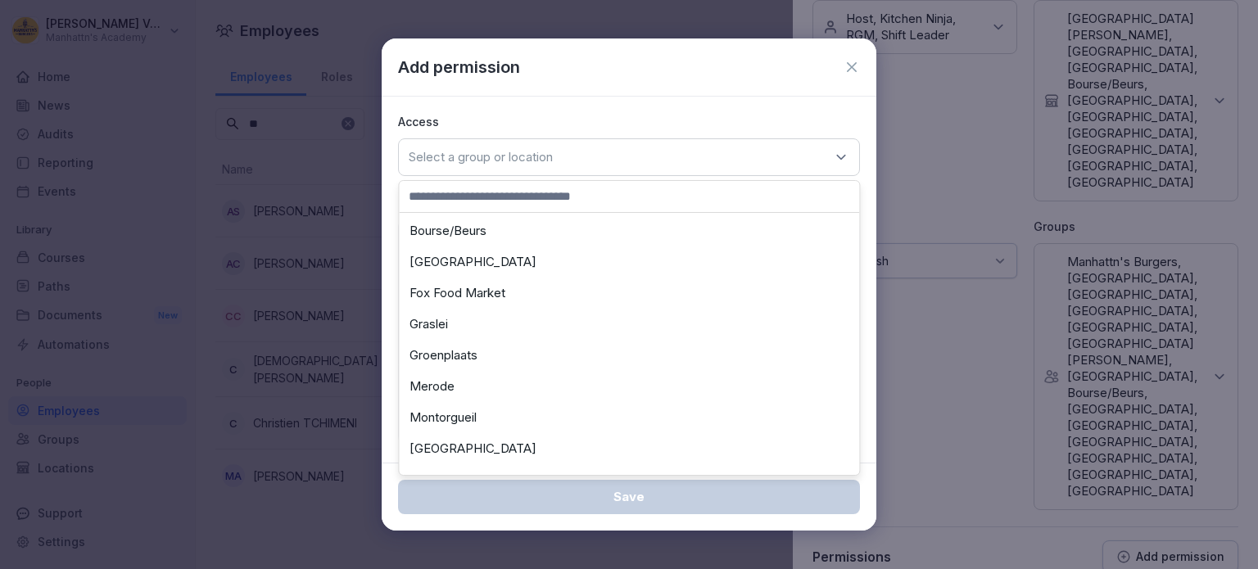
scroll to position [0, 0]
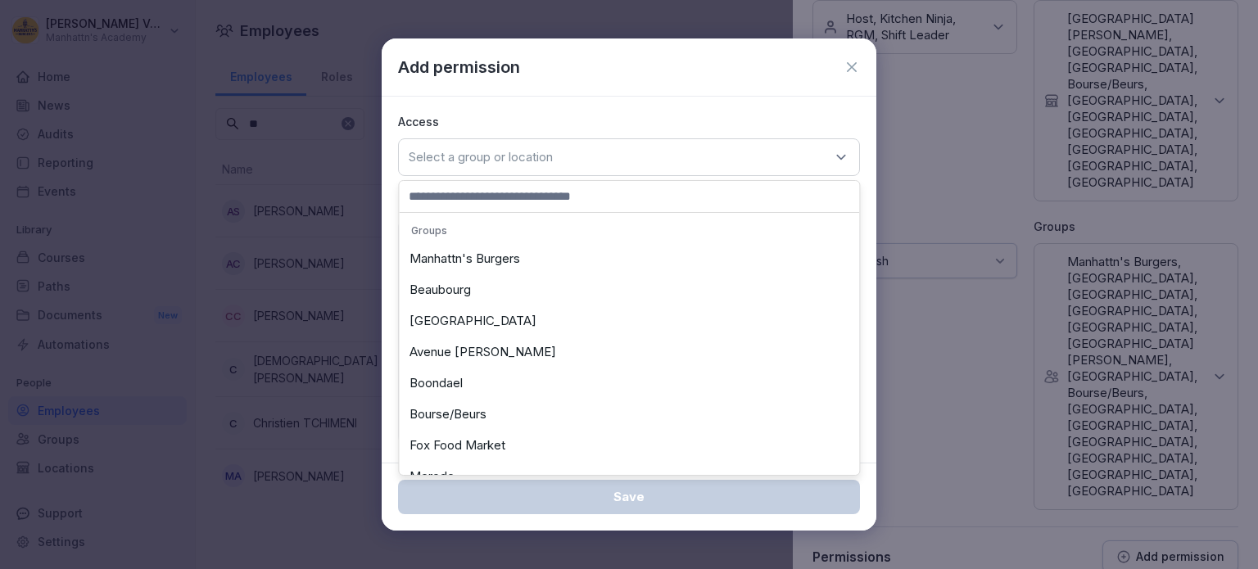
click at [842, 64] on div "Add permission" at bounding box center [629, 67] width 462 height 25
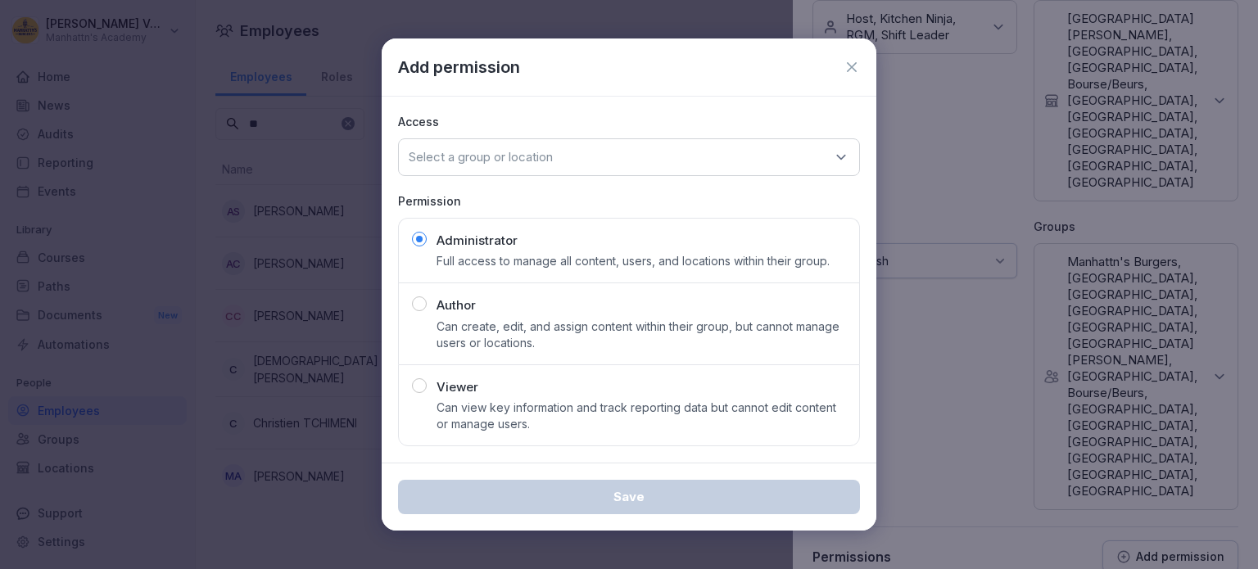
click at [845, 70] on icon at bounding box center [852, 67] width 16 height 16
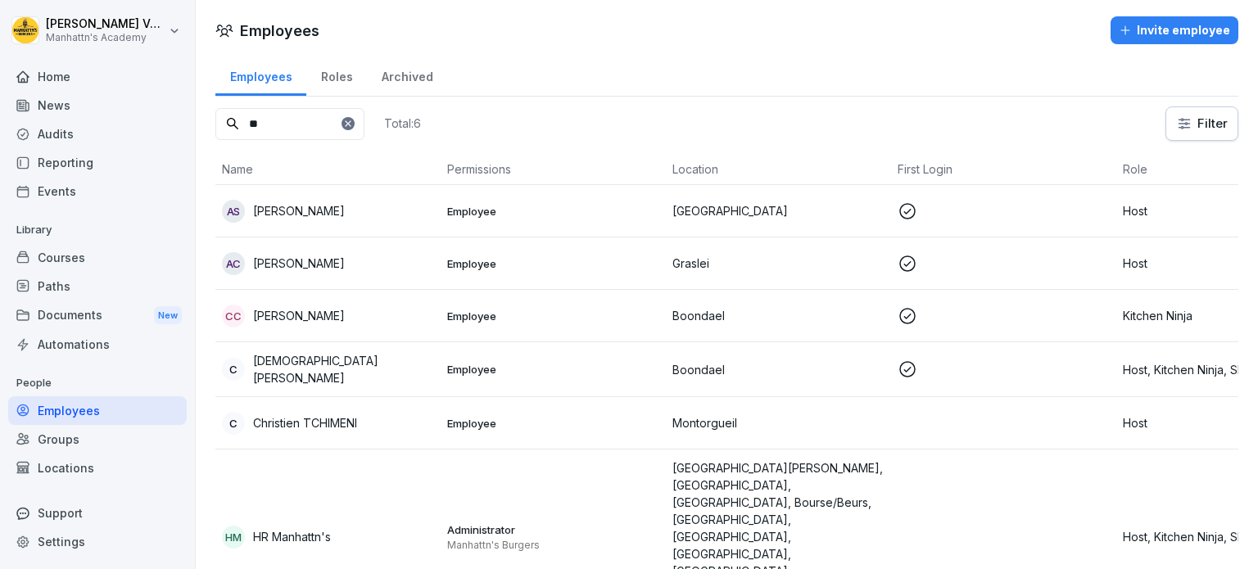
drag, startPoint x: 276, startPoint y: 120, endPoint x: 201, endPoint y: 116, distance: 75.5
click at [201, 116] on div "Employees Roles Archived ** Total: 6 Filter Name Permissions Location First Log…" at bounding box center [727, 372] width 1063 height 637
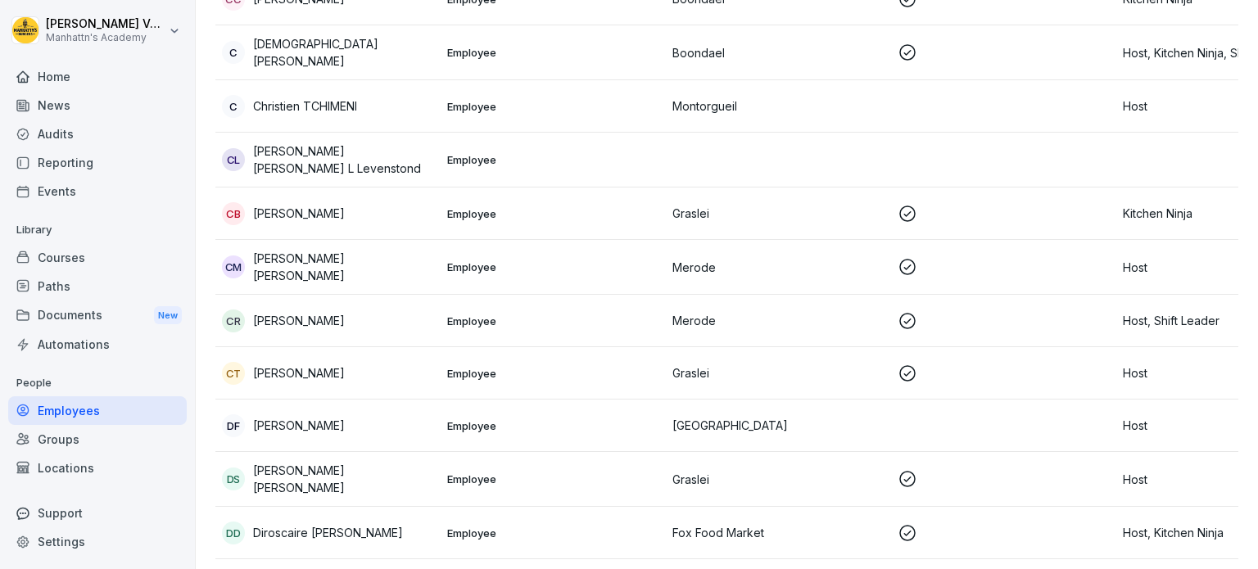
scroll to position [1802, 0]
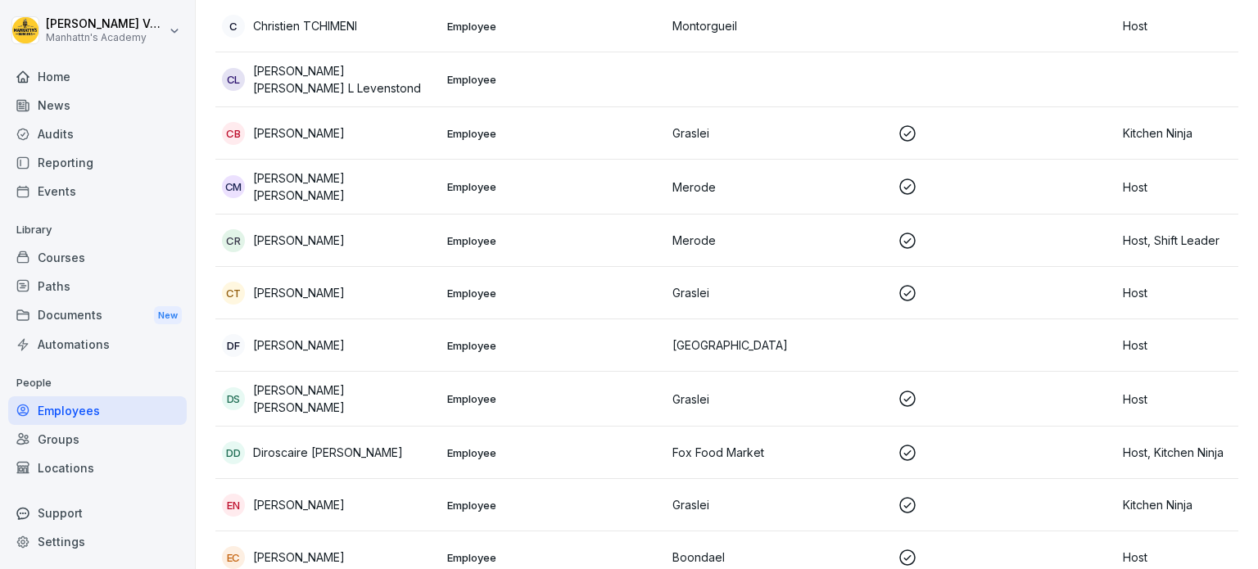
type input "*"
click at [59, 536] on div "Settings" at bounding box center [97, 542] width 179 height 29
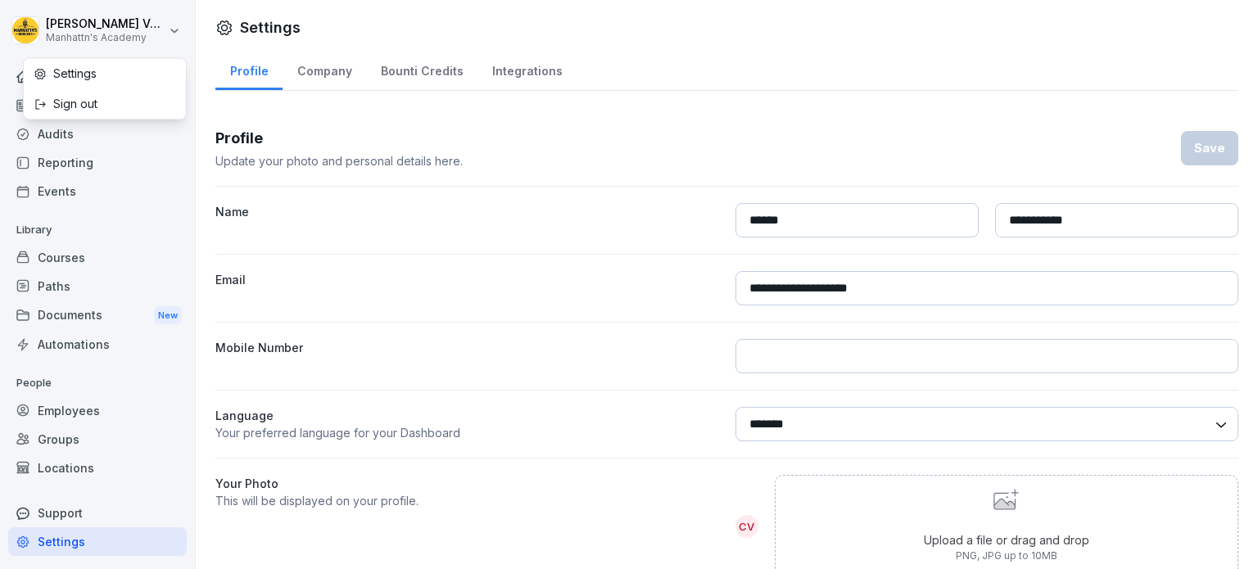
click at [177, 28] on html "**********" at bounding box center [629, 284] width 1258 height 569
click at [87, 77] on div "Settings" at bounding box center [105, 73] width 162 height 30
click at [325, 71] on div "Company" at bounding box center [325, 69] width 84 height 42
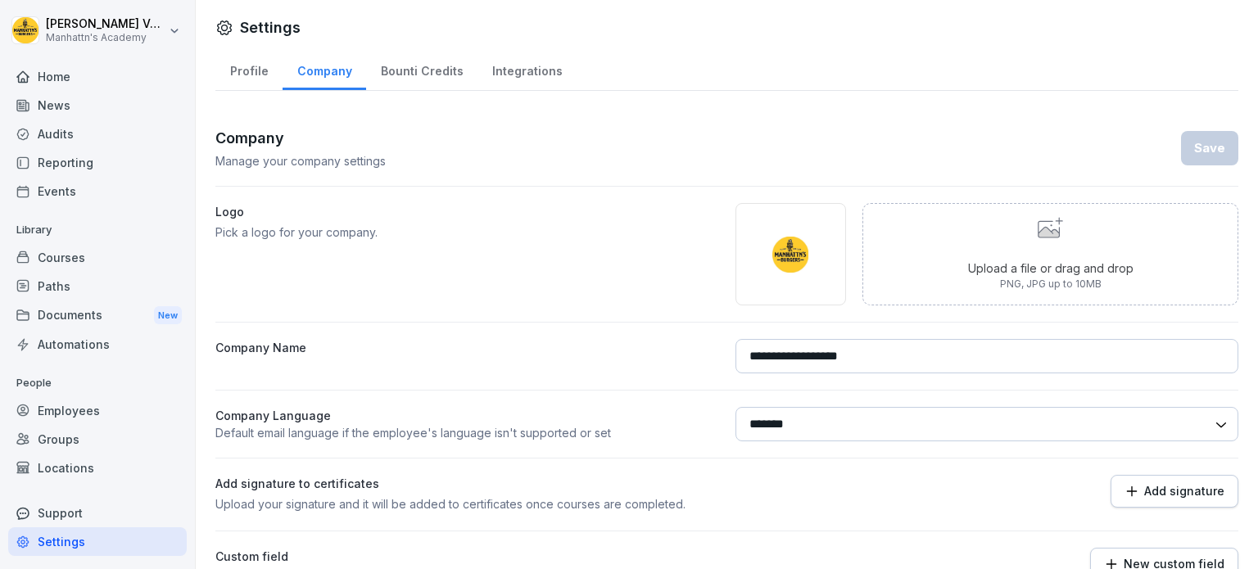
click at [69, 254] on div "Courses" at bounding box center [97, 257] width 179 height 29
